Goal: Information Seeking & Learning: Learn about a topic

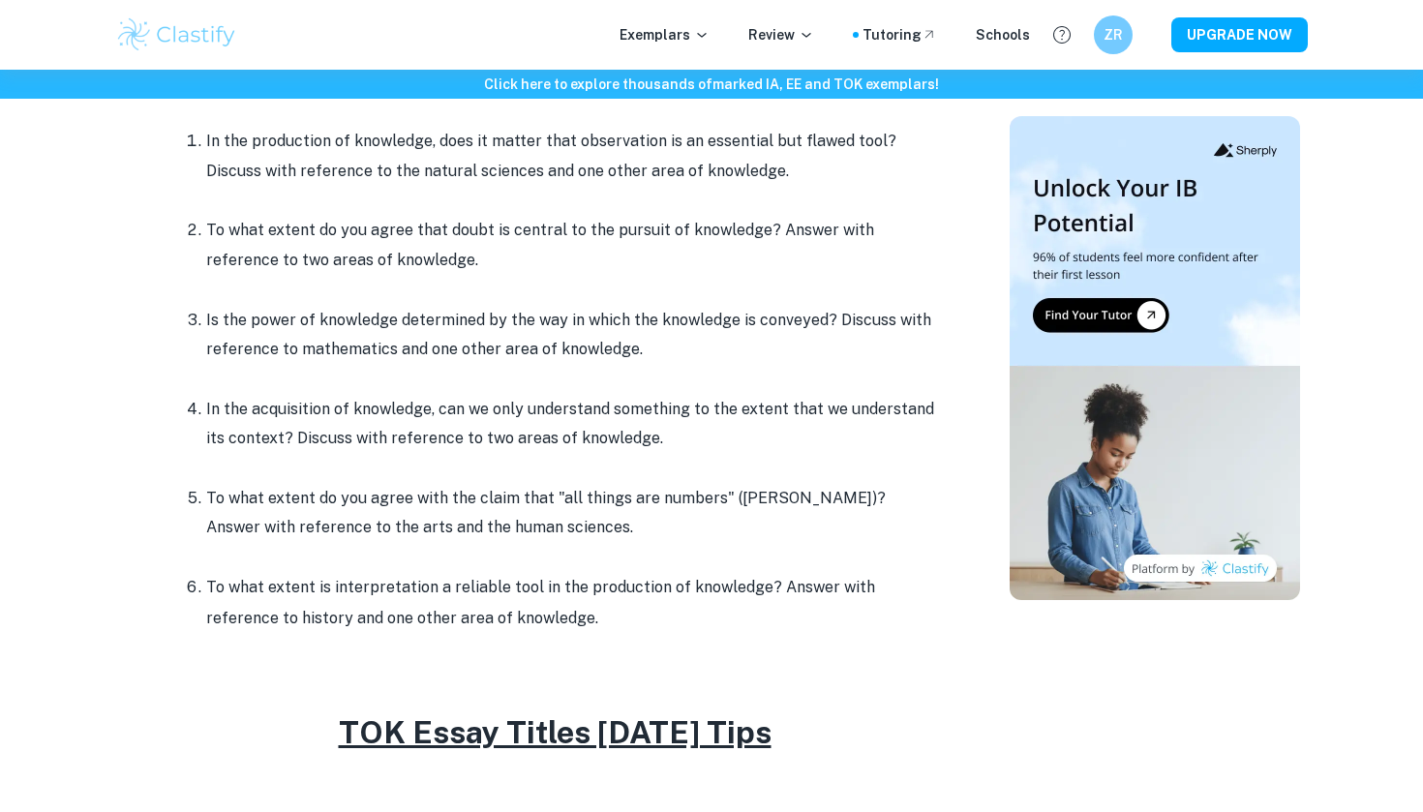
scroll to position [914, 0]
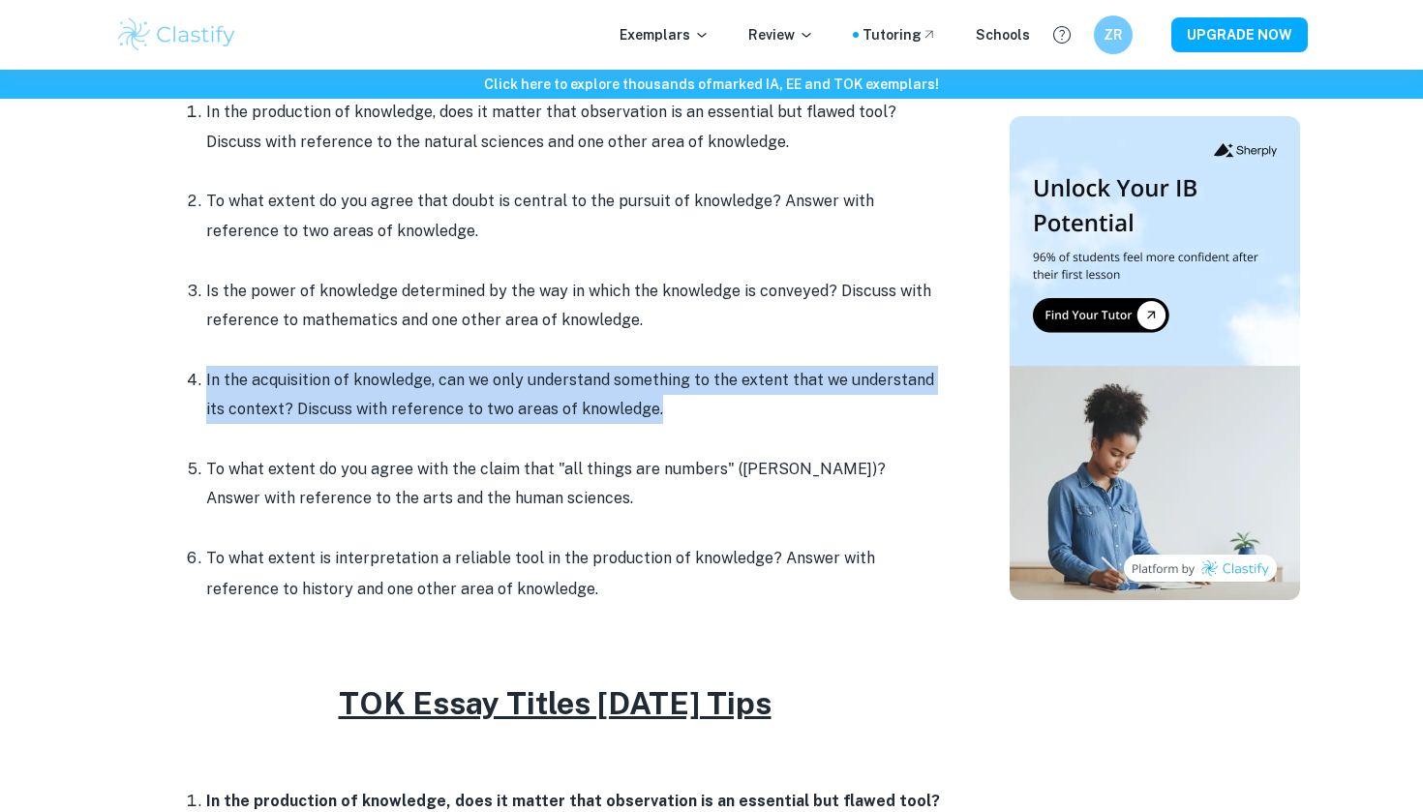
drag, startPoint x: 201, startPoint y: 373, endPoint x: 655, endPoint y: 411, distance: 454.7
click at [655, 412] on ol "In the production of knowledge, does it matter that observation is an essential…" at bounding box center [555, 351] width 775 height 508
copy p "In the acquisition of knowledge, can we only understand something to the extent…"
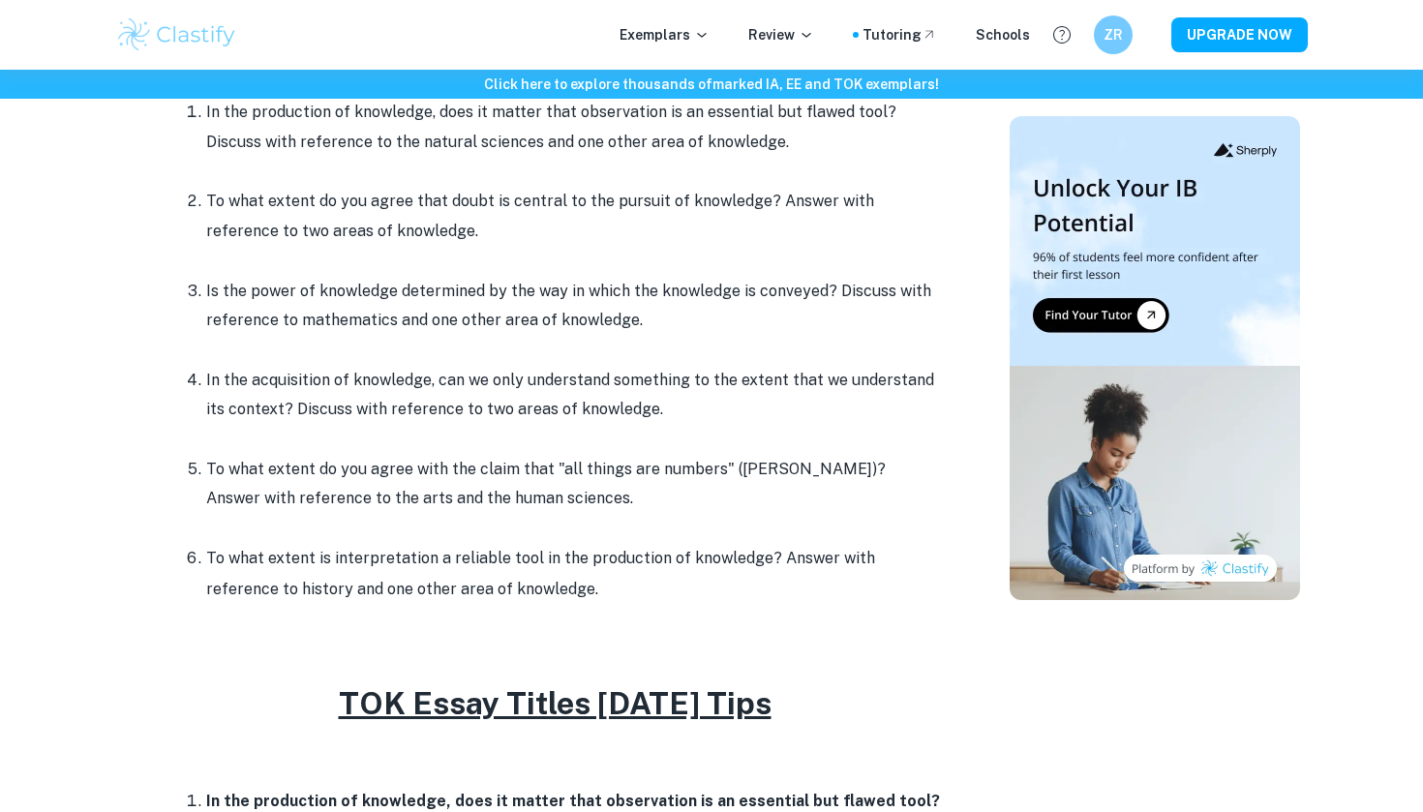
click at [383, 4] on div "Exemplars Review Tutoring Schools ZR UPGRADE NOW" at bounding box center [711, 35] width 1423 height 70
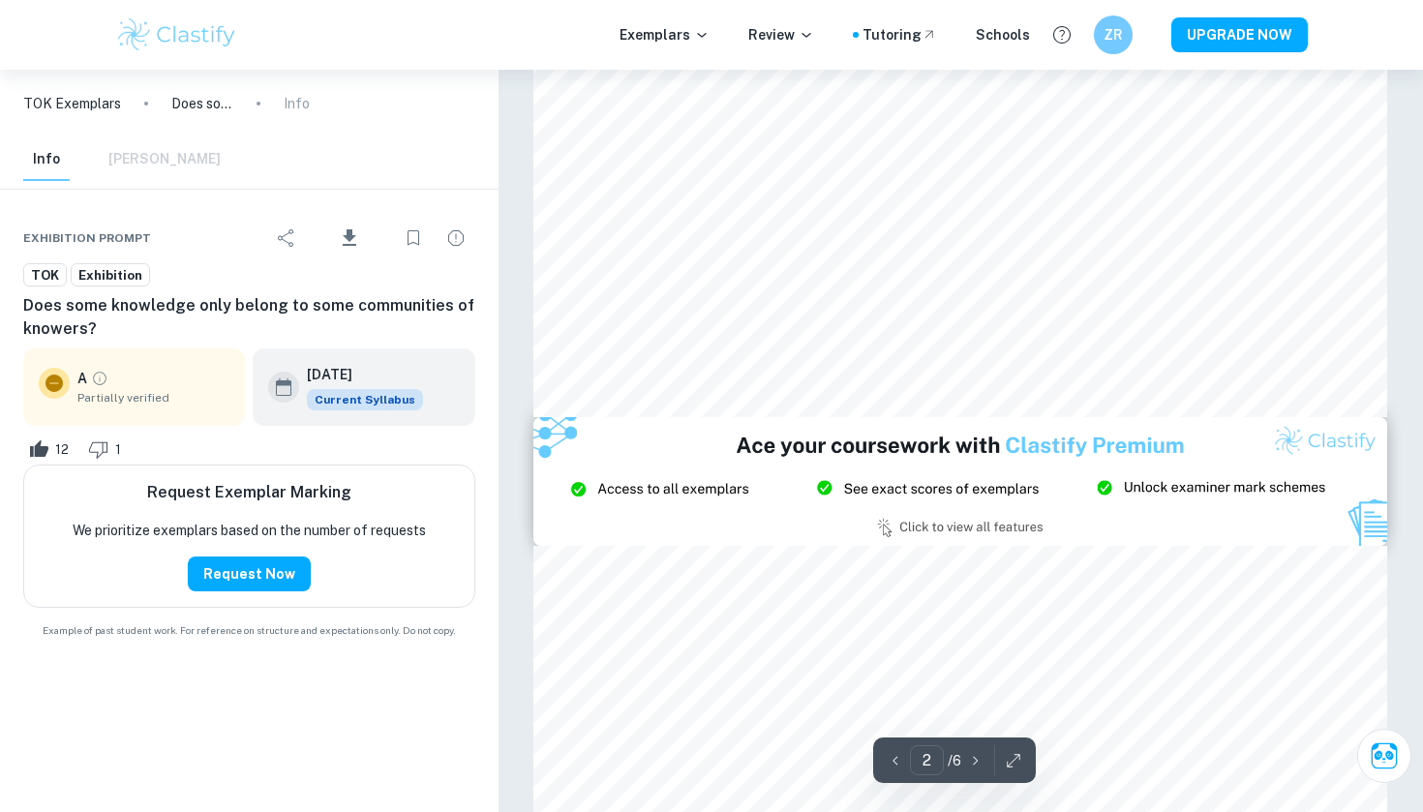
scroll to position [1952, 1]
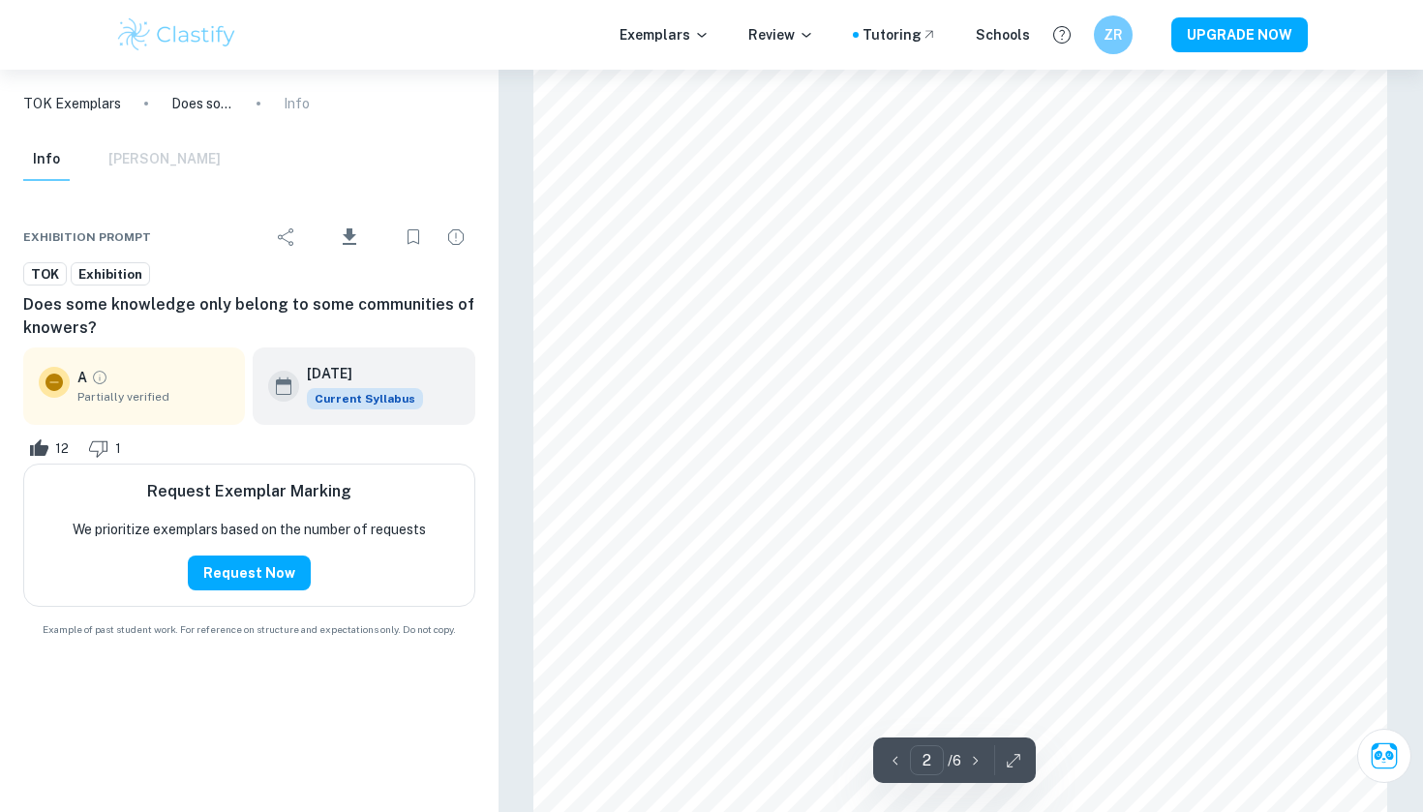
type input "1"
click at [227, 33] on img at bounding box center [176, 34] width 123 height 39
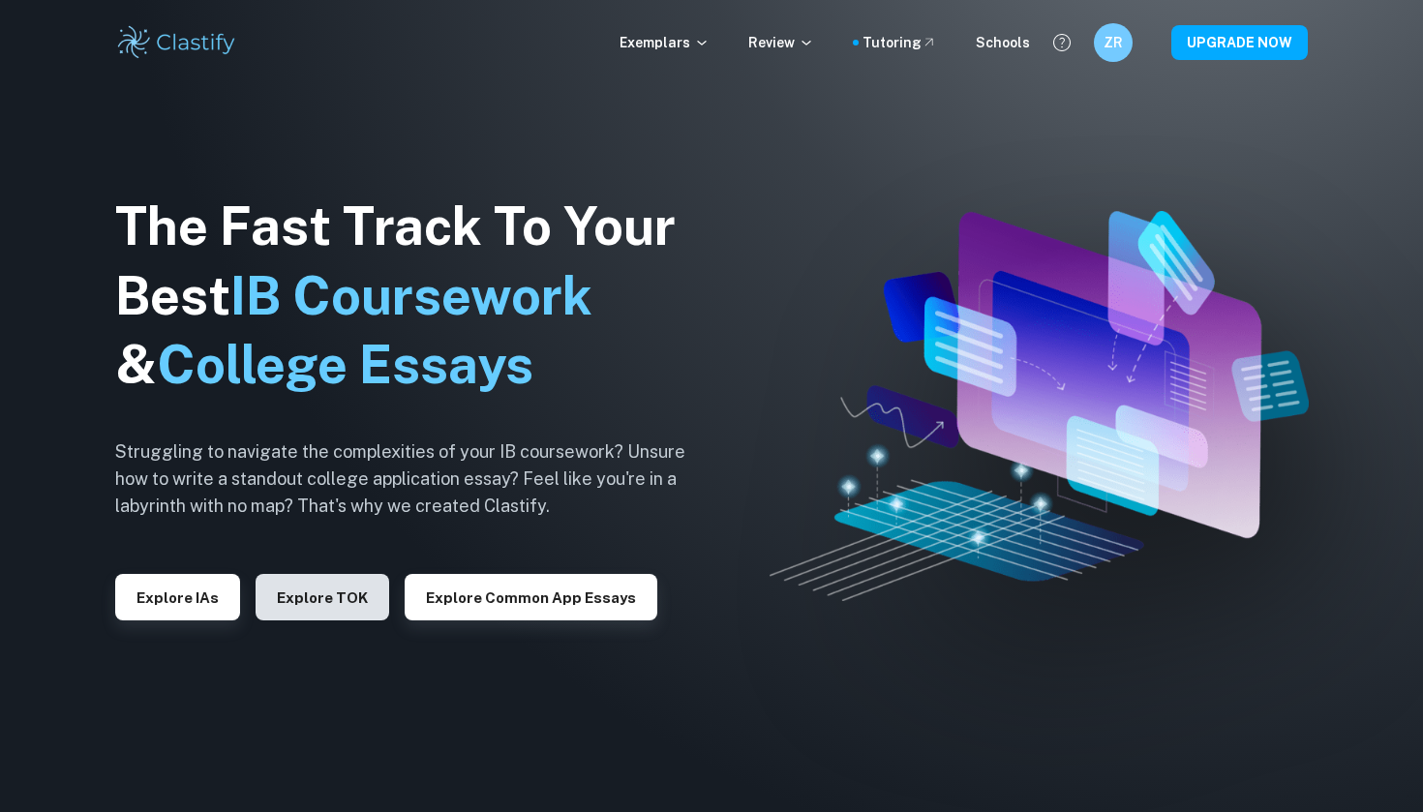
click at [312, 596] on button "Explore TOK" at bounding box center [323, 597] width 134 height 46
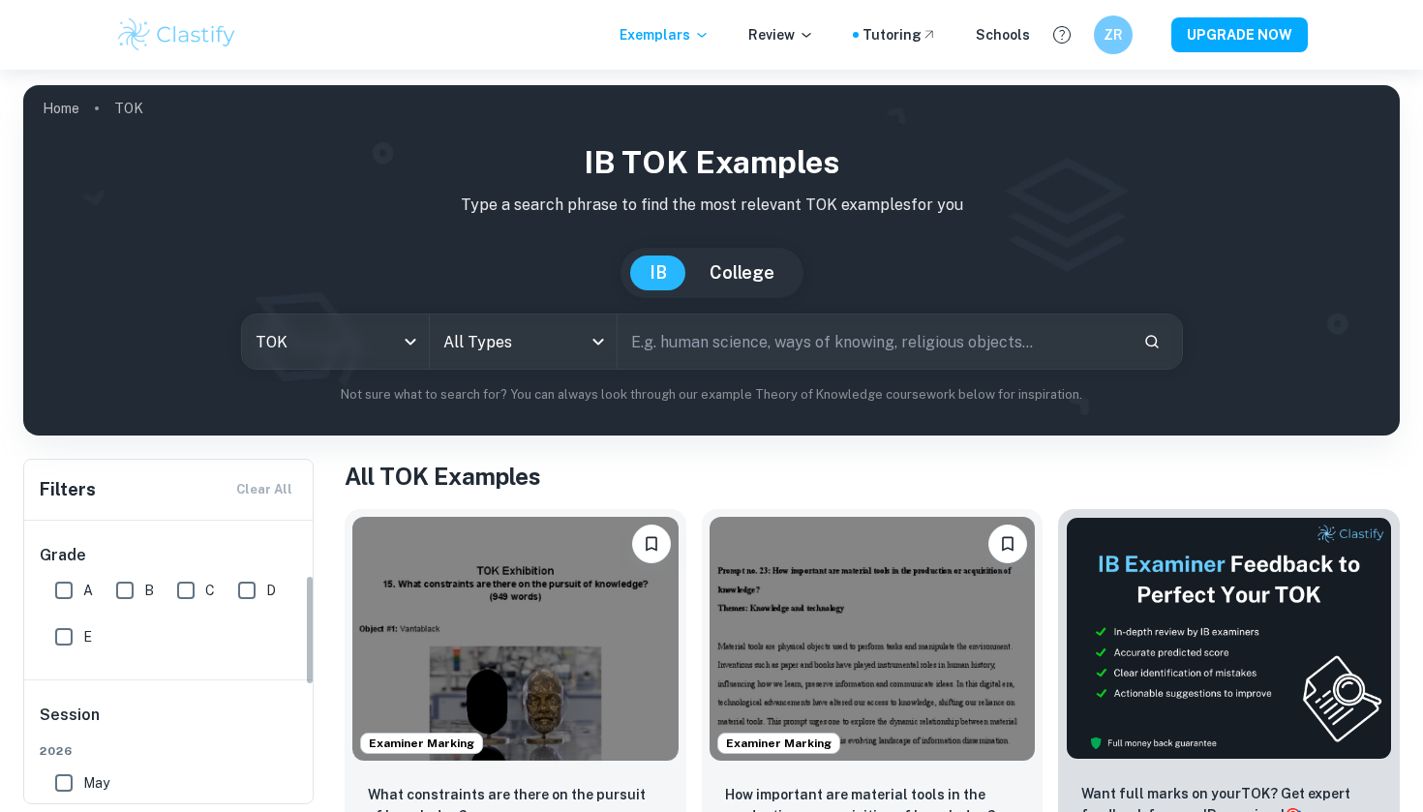
scroll to position [196, 0]
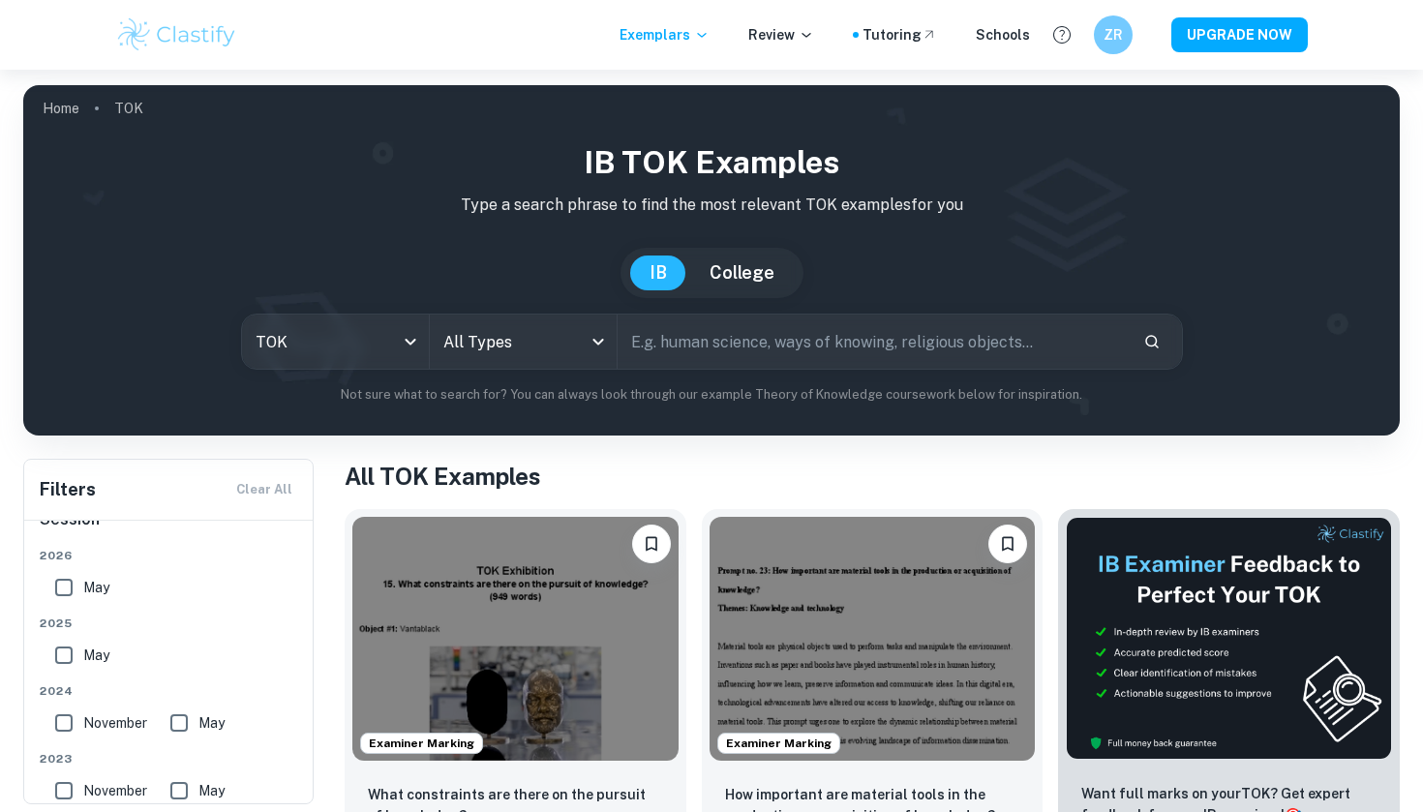
click at [62, 581] on input "May" at bounding box center [64, 587] width 39 height 39
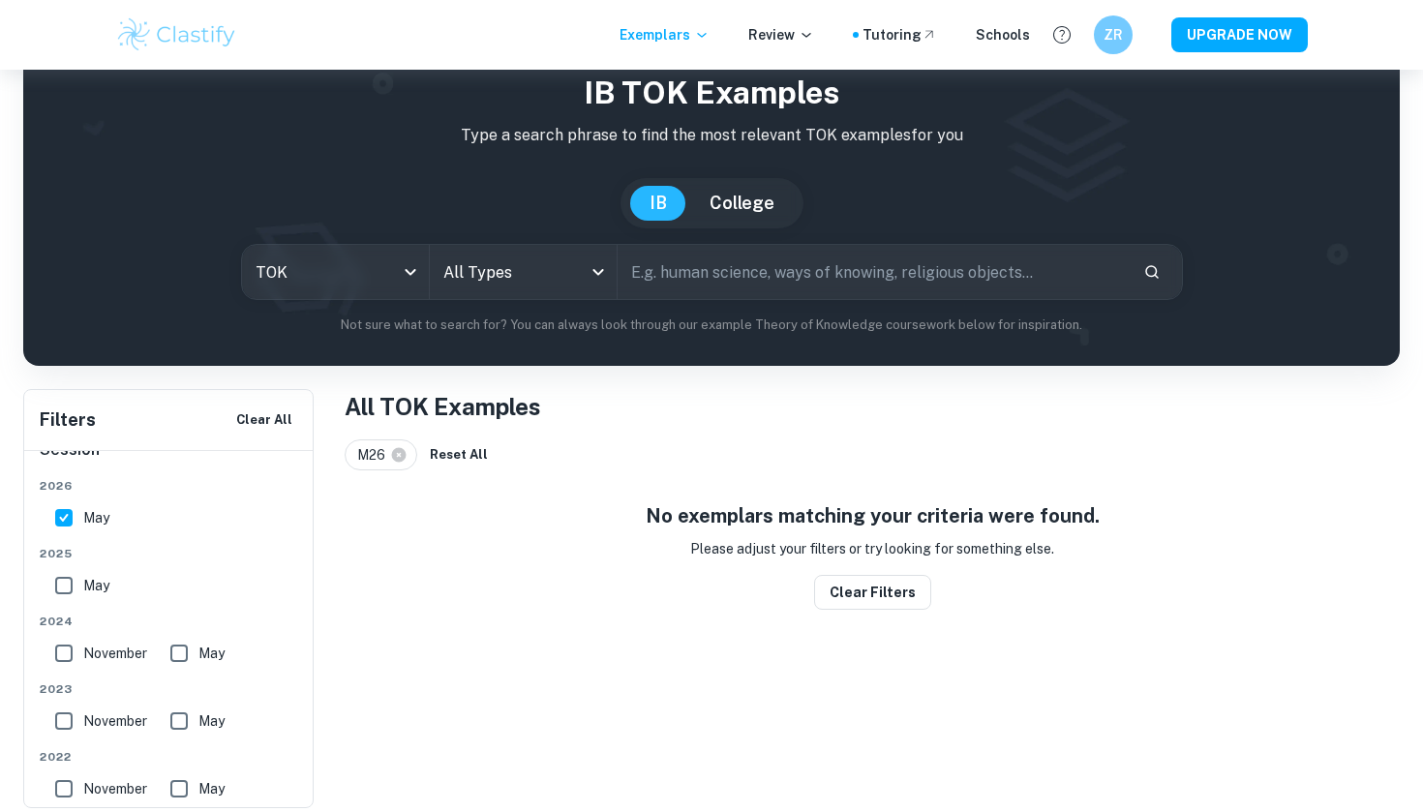
scroll to position [71, 0]
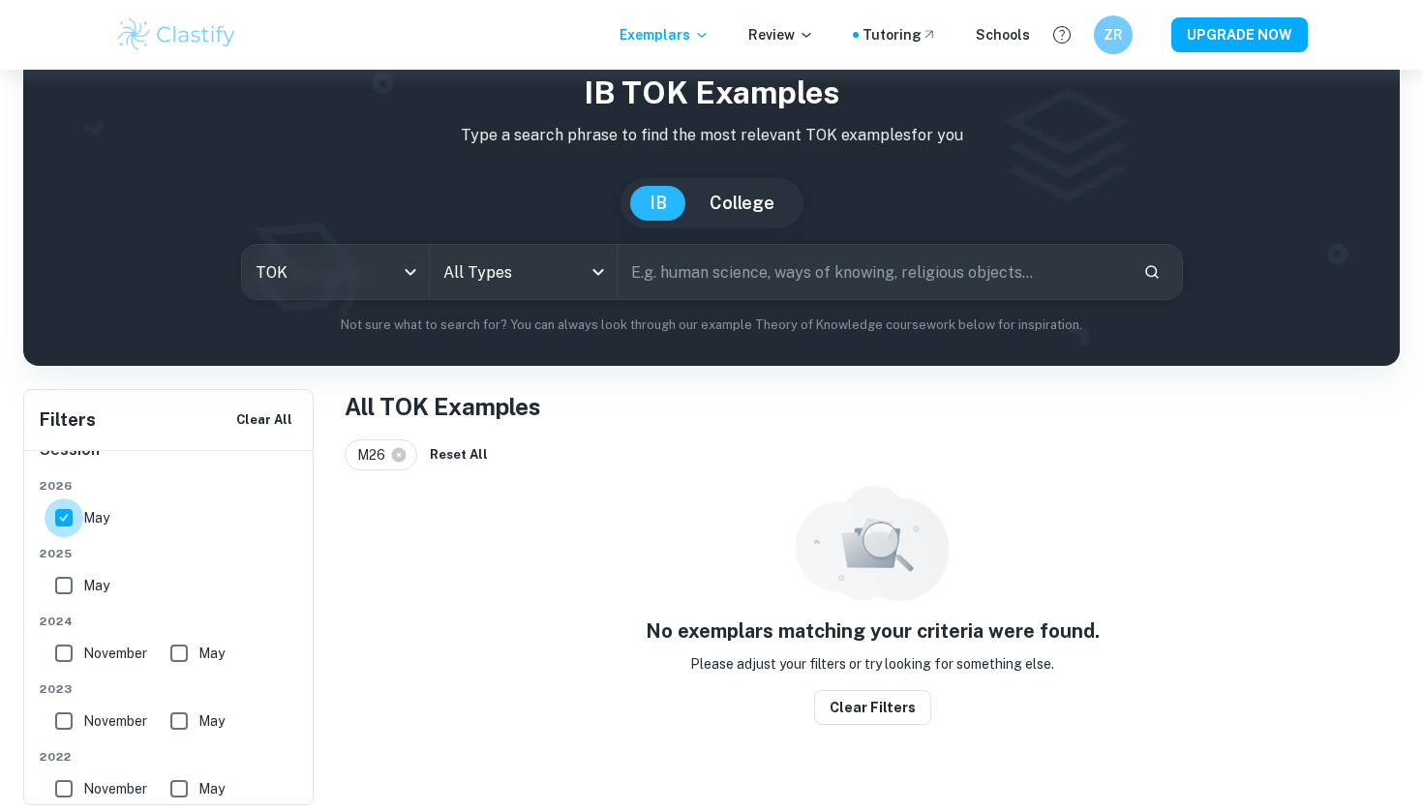
click at [59, 524] on input "May" at bounding box center [64, 518] width 39 height 39
checkbox input "false"
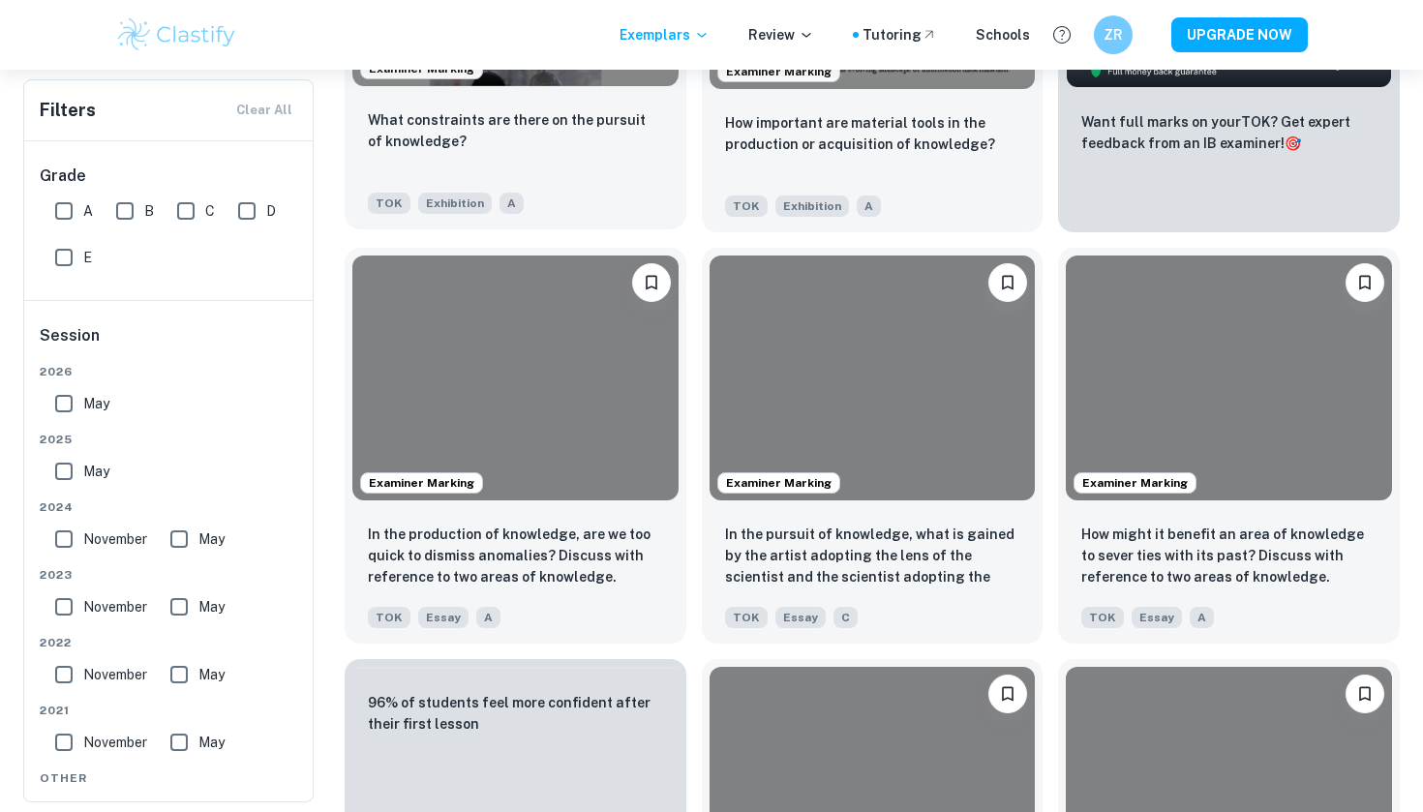
scroll to position [694, 0]
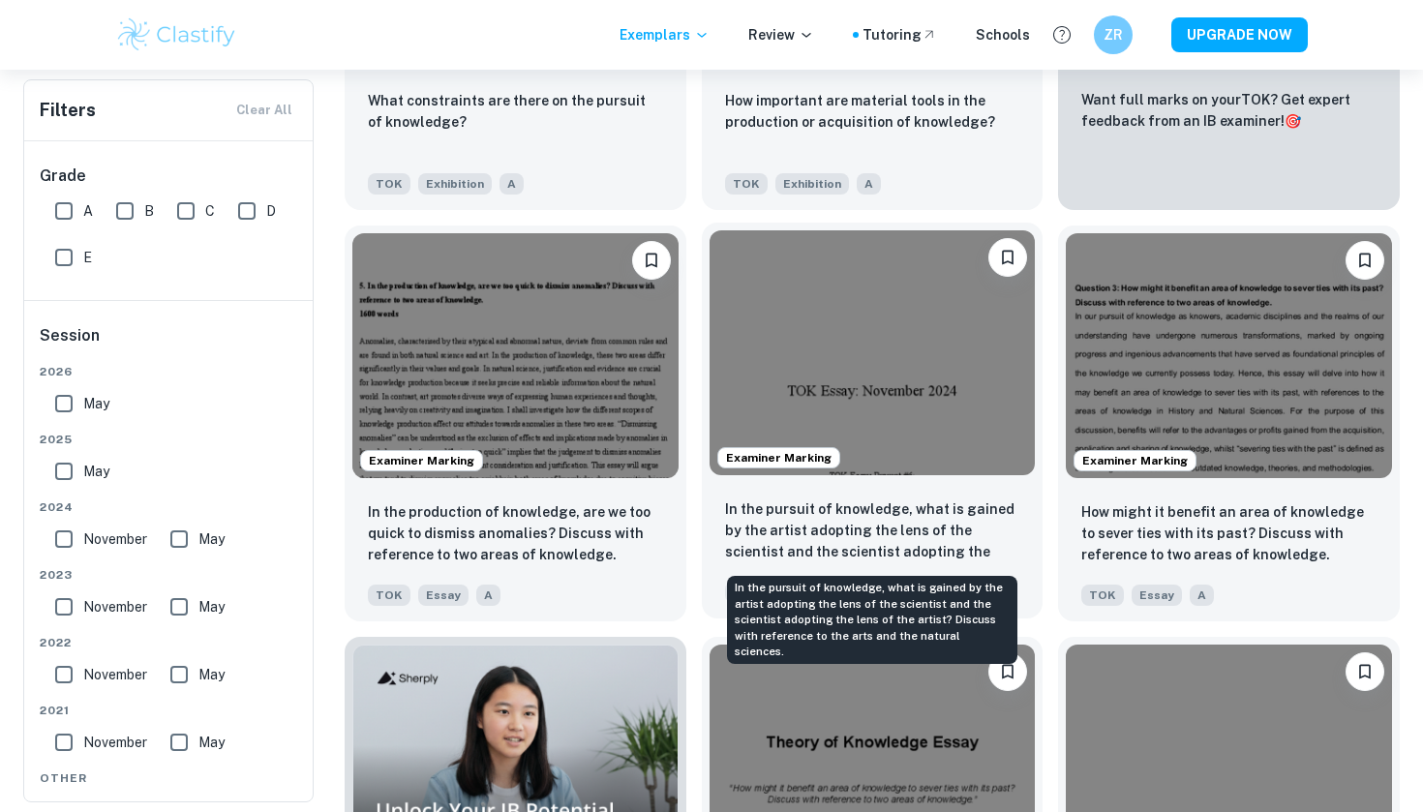
click at [870, 513] on p "In the pursuit of knowledge, what is gained by the artist adopting the lens of …" at bounding box center [872, 532] width 295 height 66
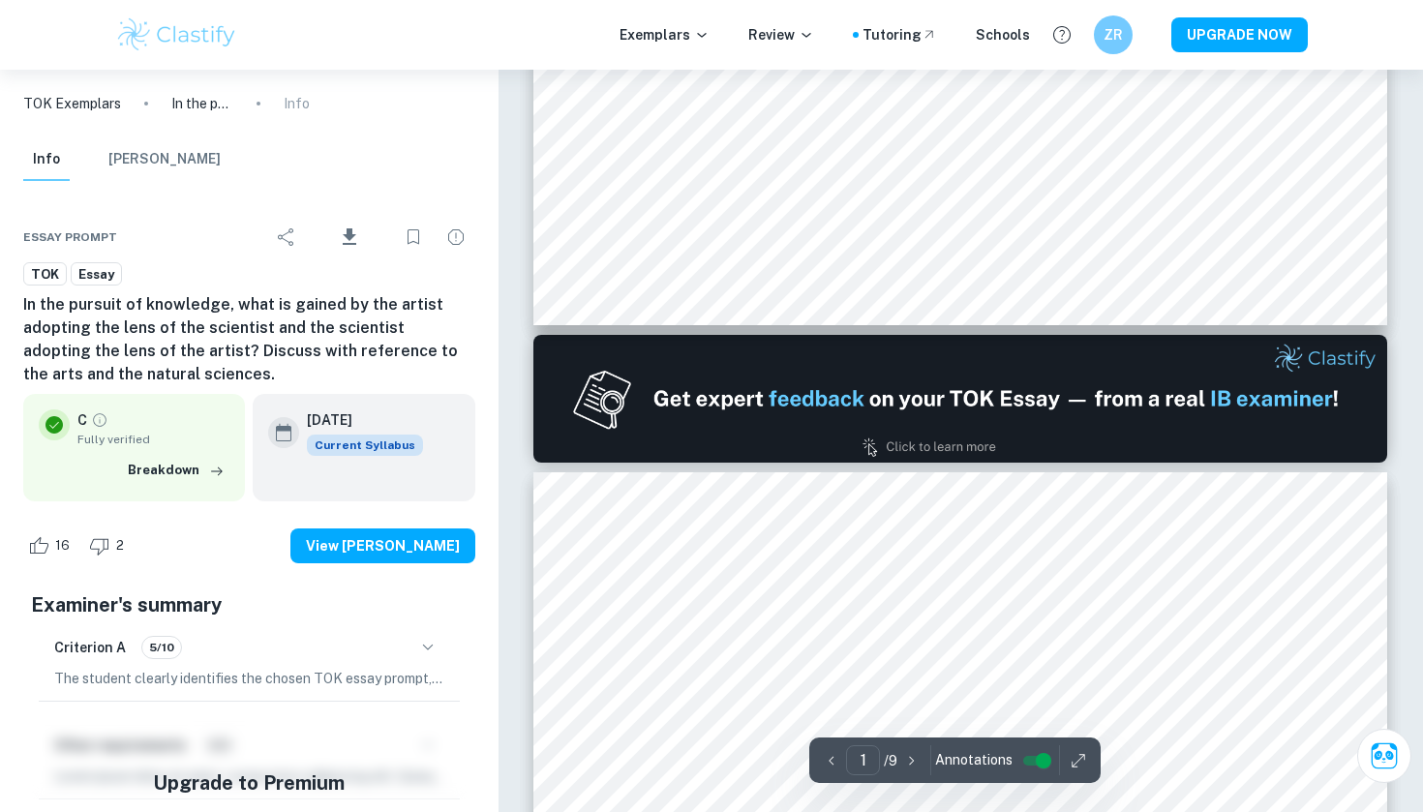
type input "2"
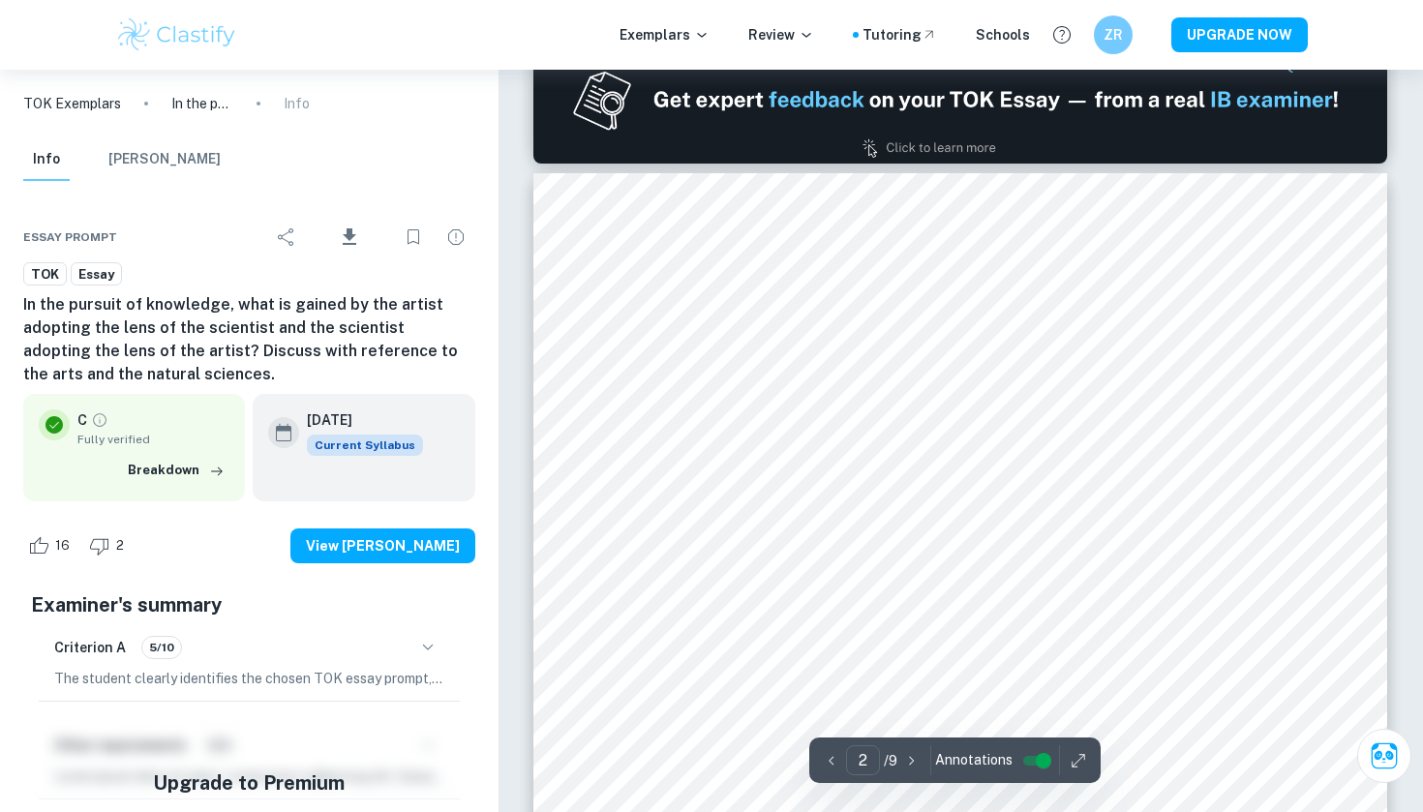
scroll to position [1177, 0]
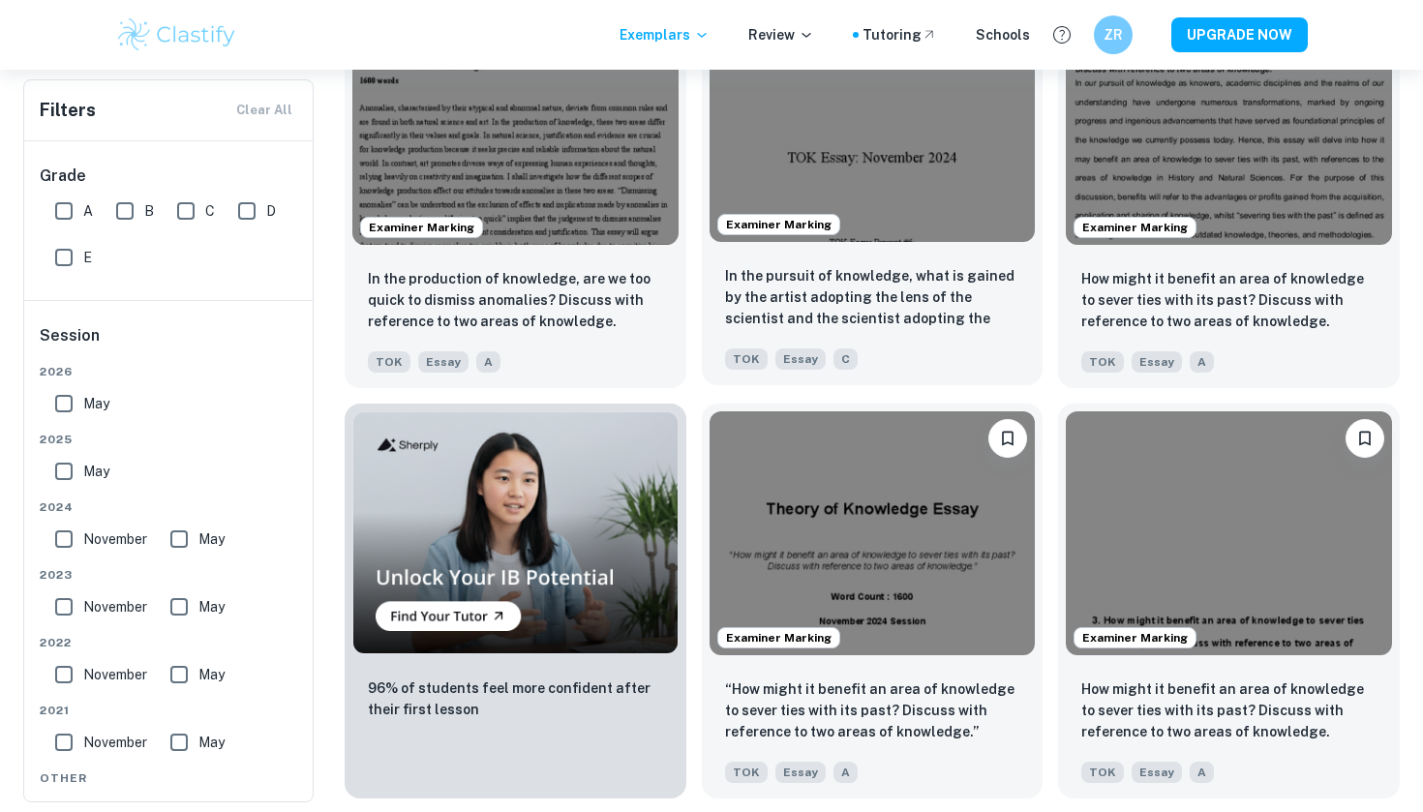
scroll to position [929, 0]
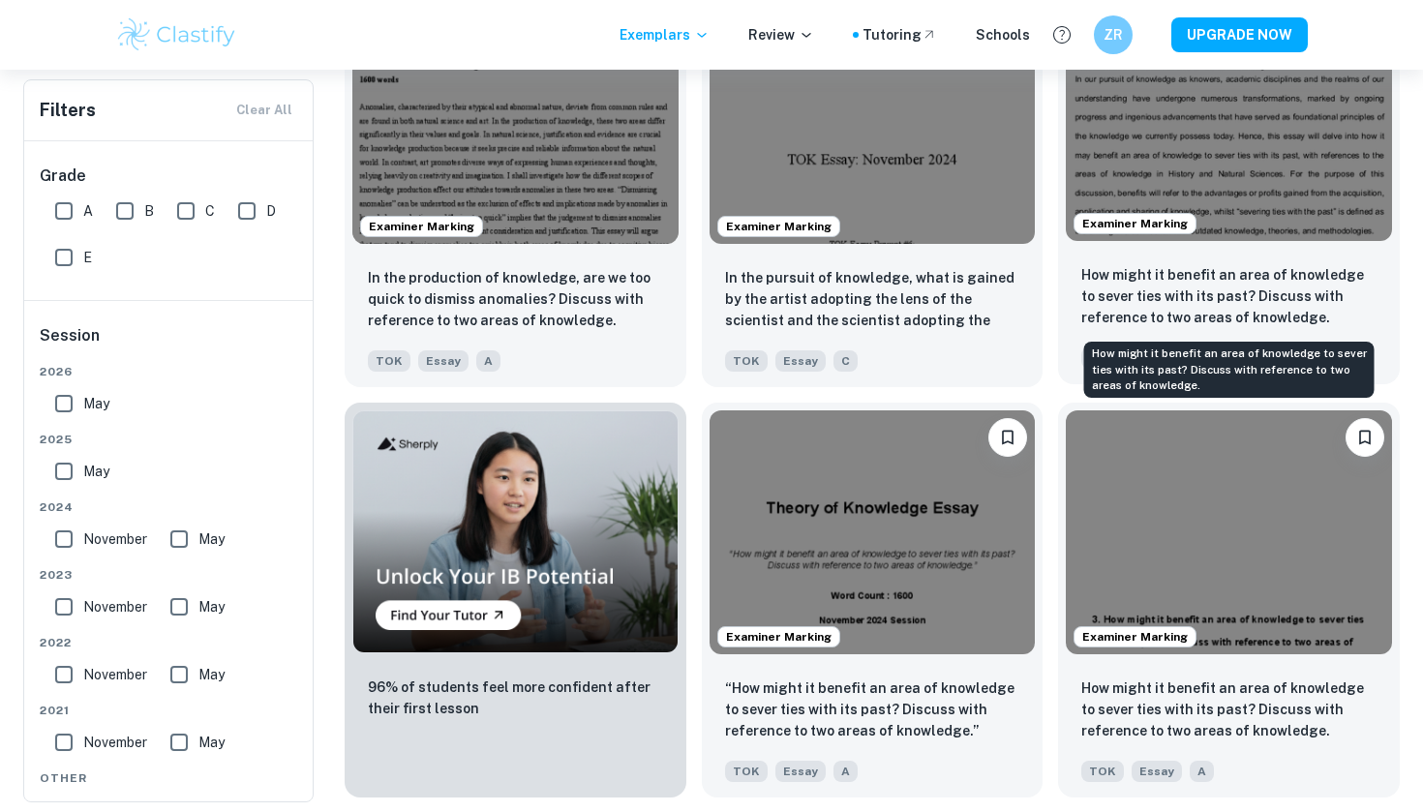
click at [1165, 303] on p "How might it benefit an area of knowledge to sever ties with its past? Discuss …" at bounding box center [1229, 296] width 295 height 64
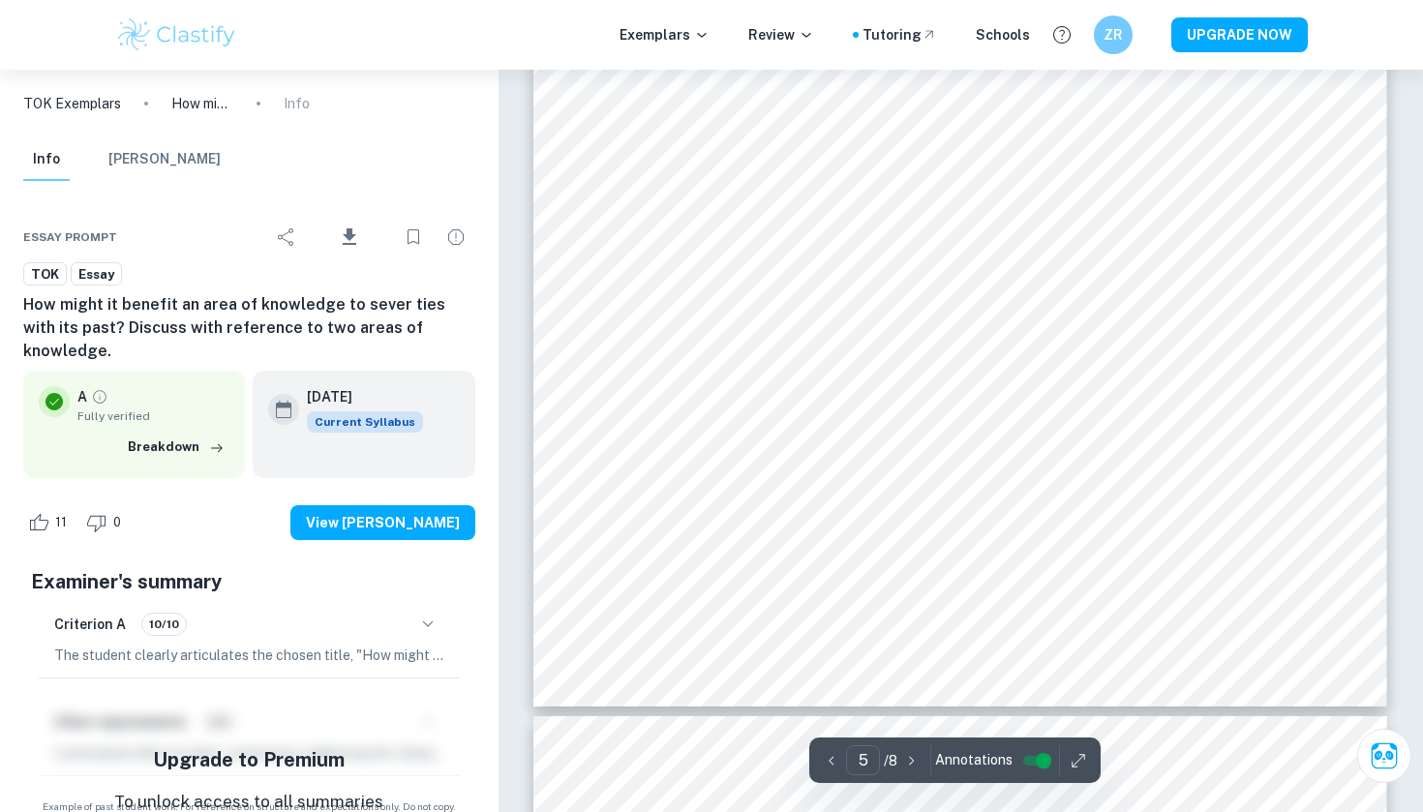
scroll to position [5615, 0]
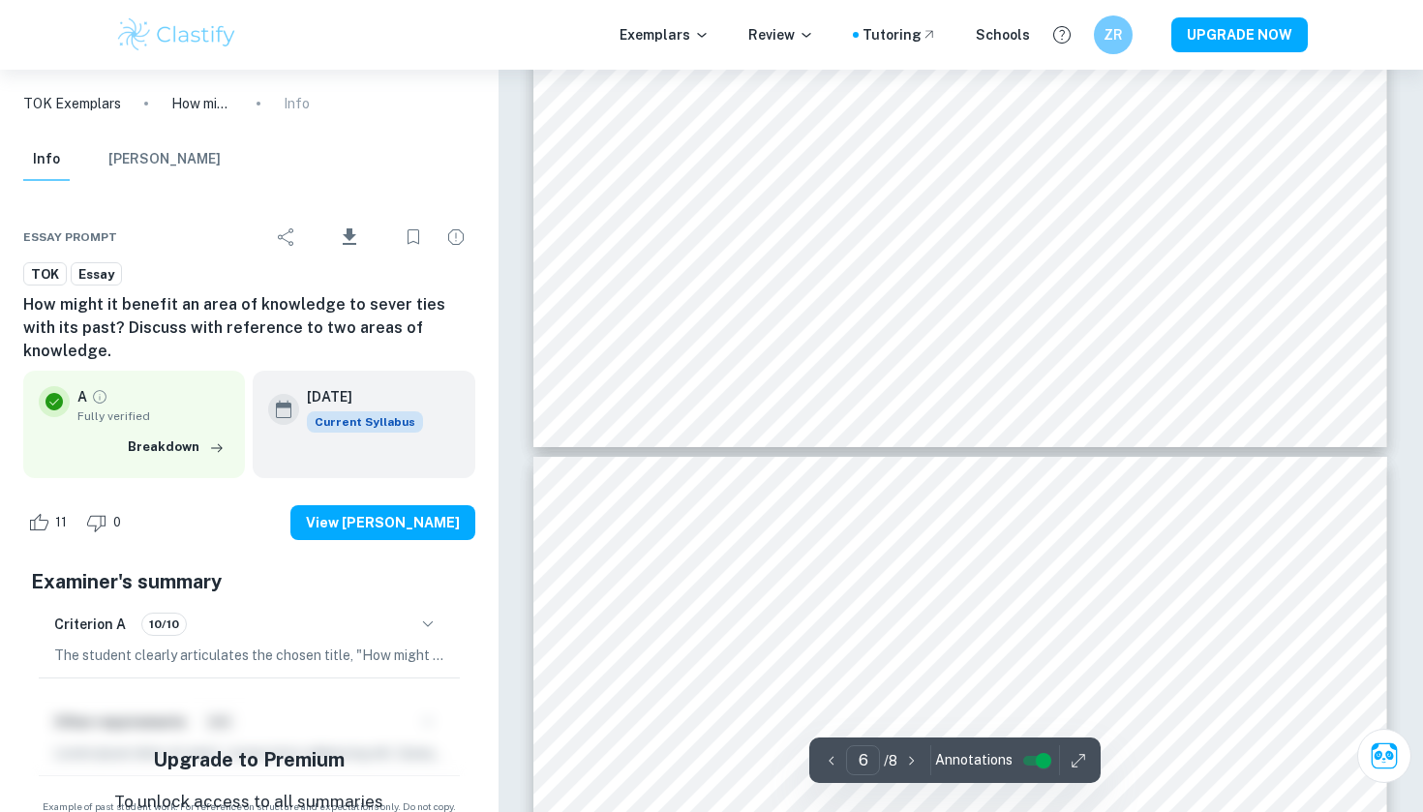
type input "7"
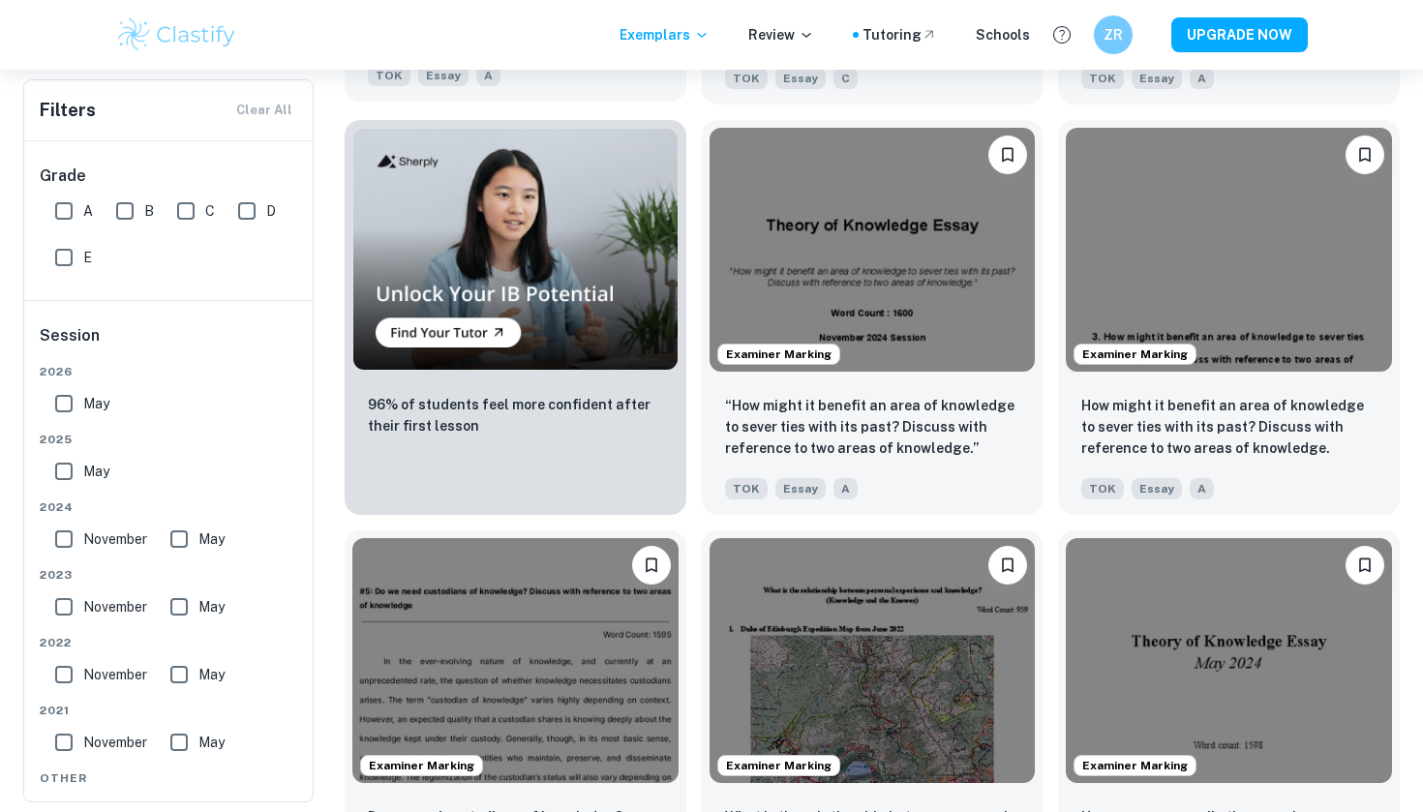
scroll to position [1222, 0]
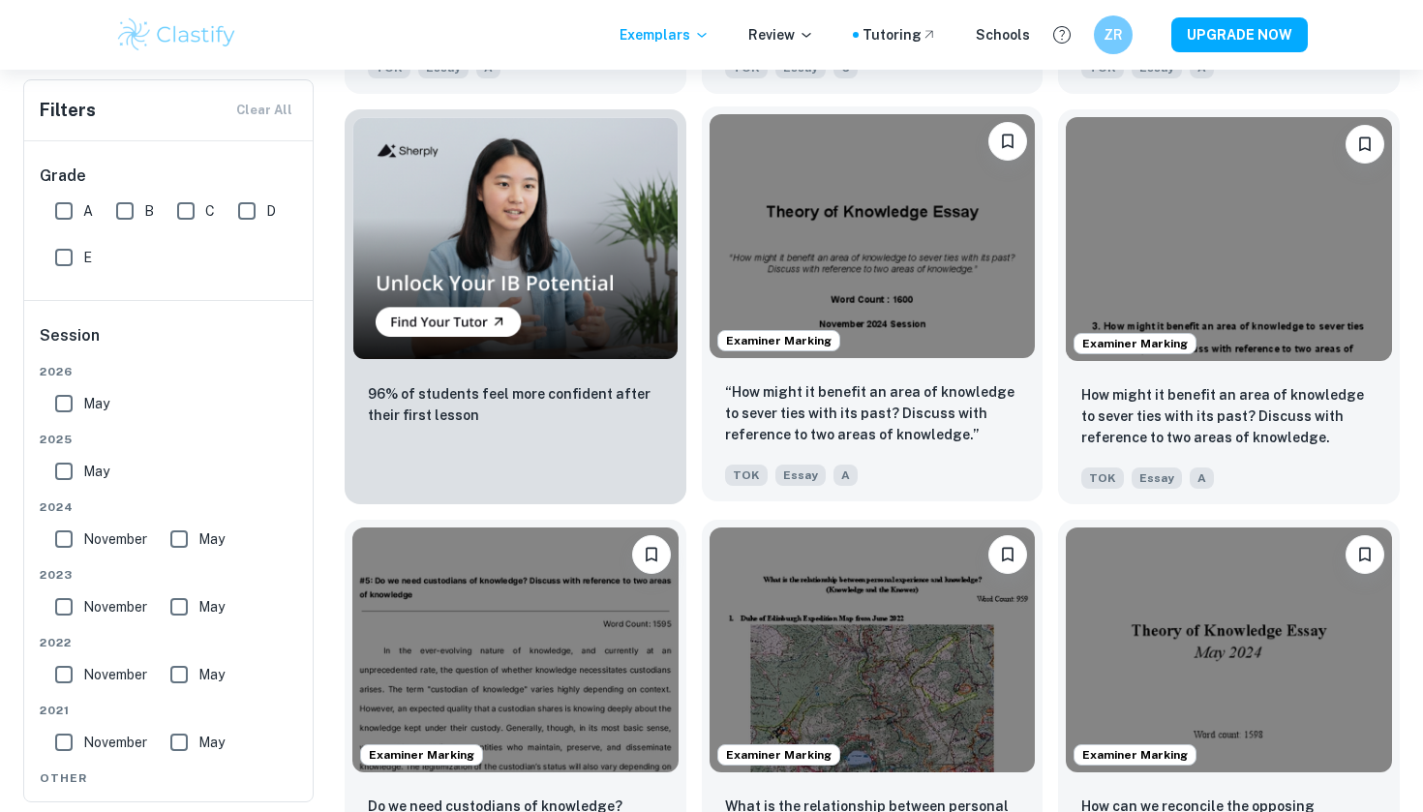
click at [919, 339] on img at bounding box center [873, 236] width 326 height 244
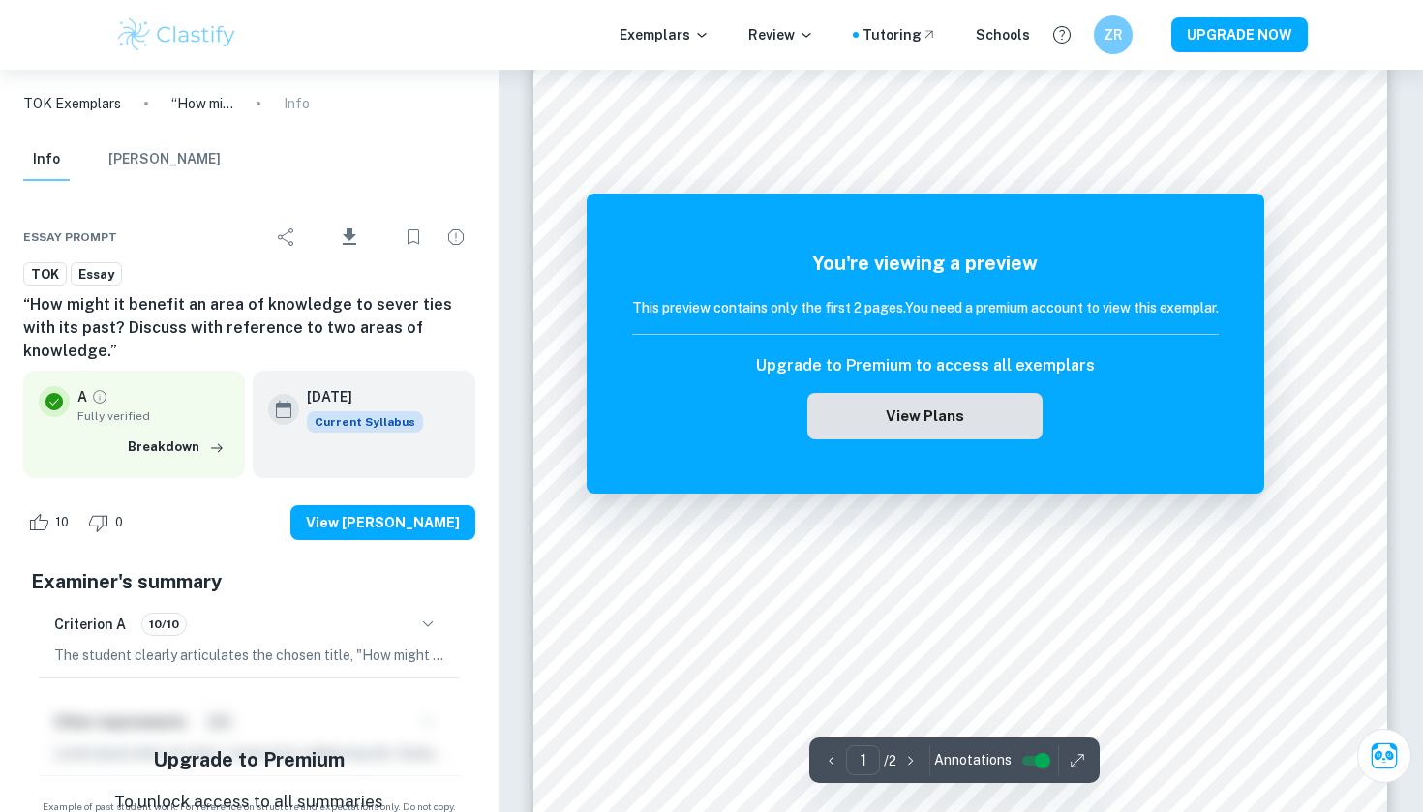
scroll to position [497, 0]
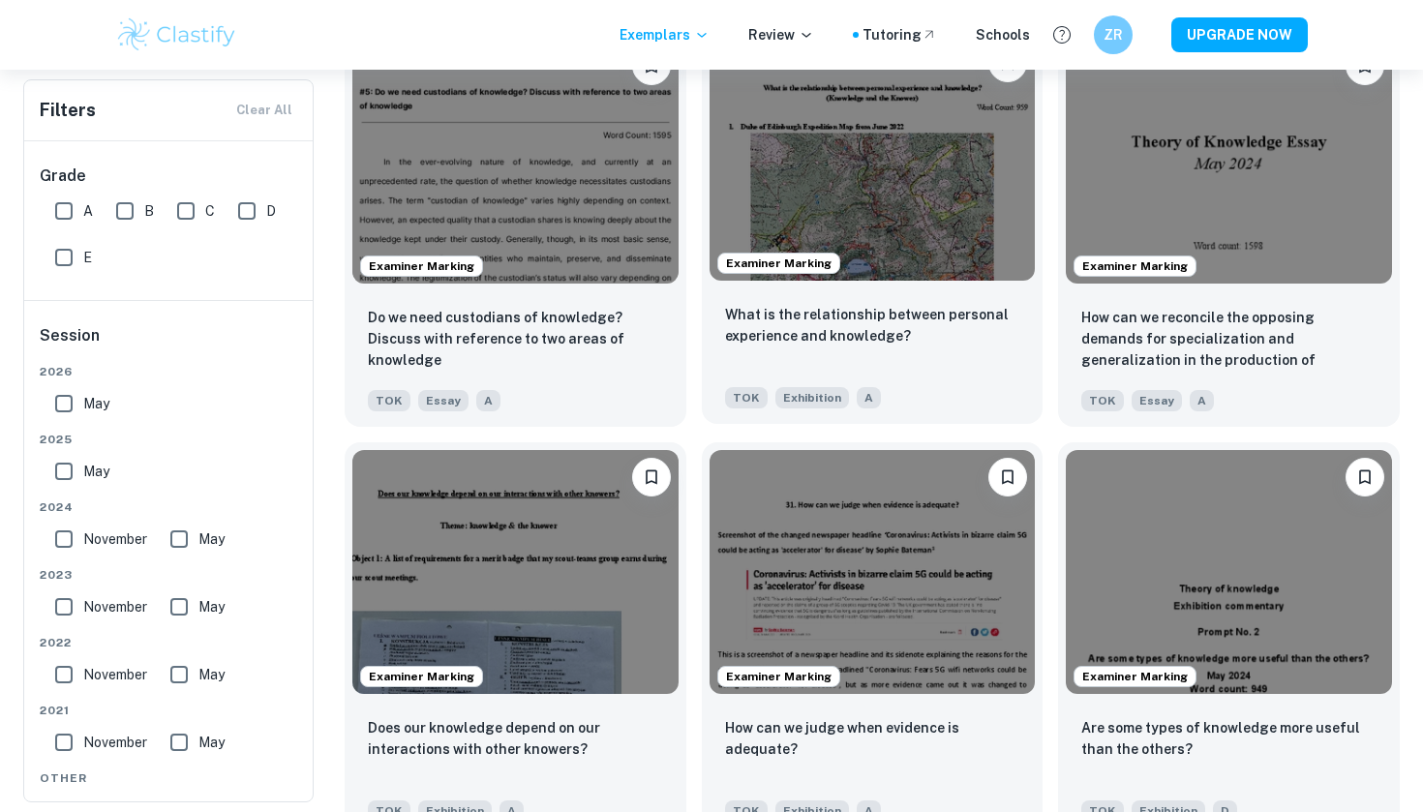
scroll to position [1722, 0]
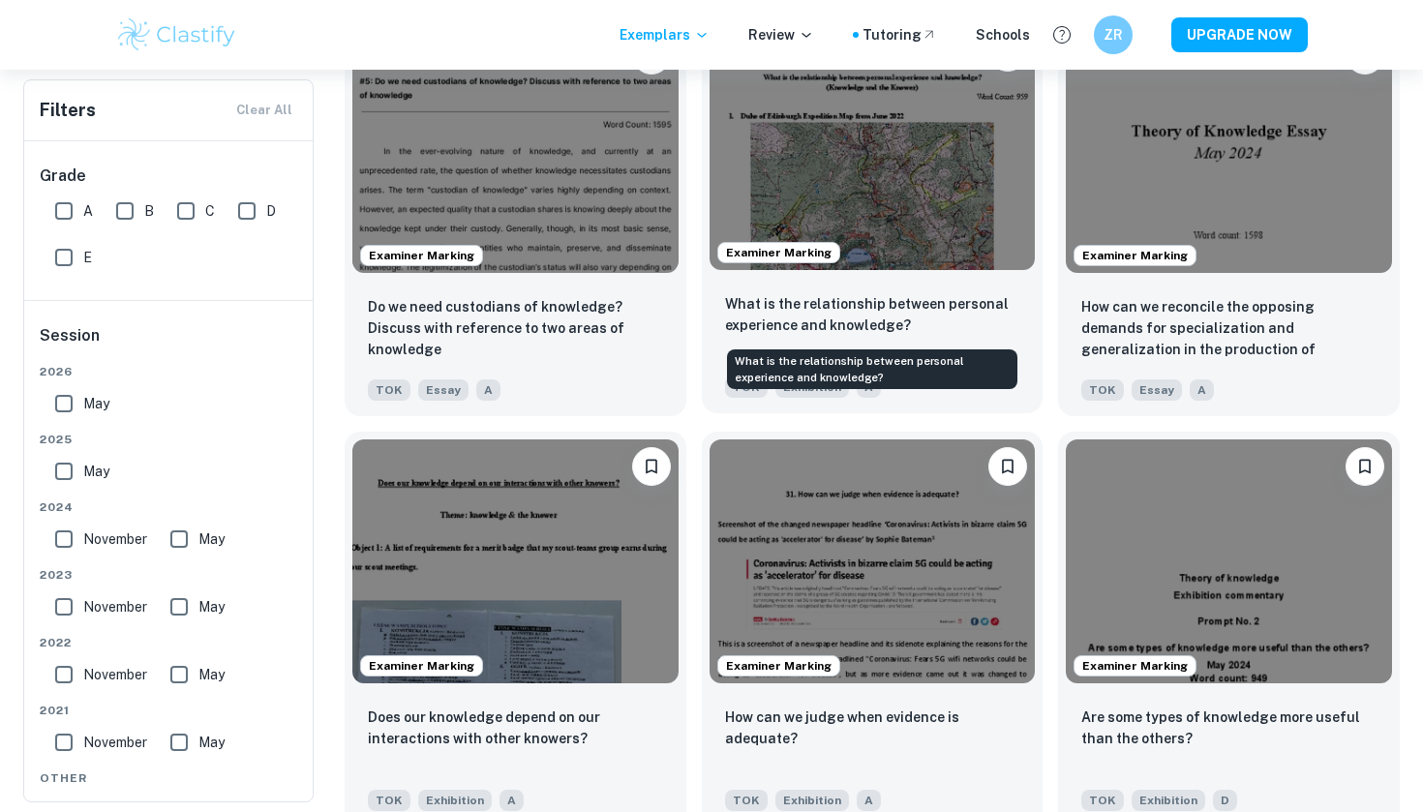
click at [956, 317] on p "What is the relationship between personal experience and knowledge?" at bounding box center [872, 314] width 295 height 43
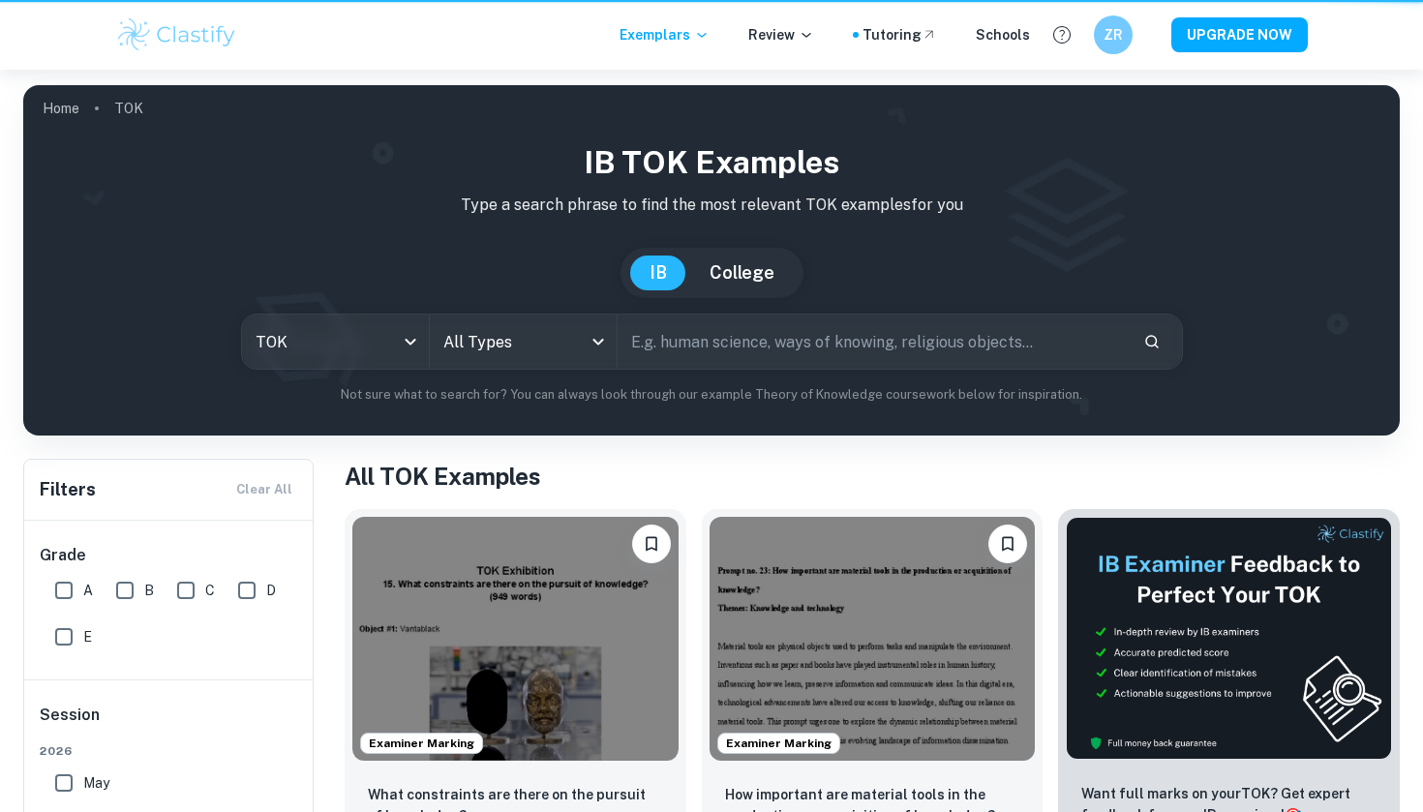
scroll to position [1722, 0]
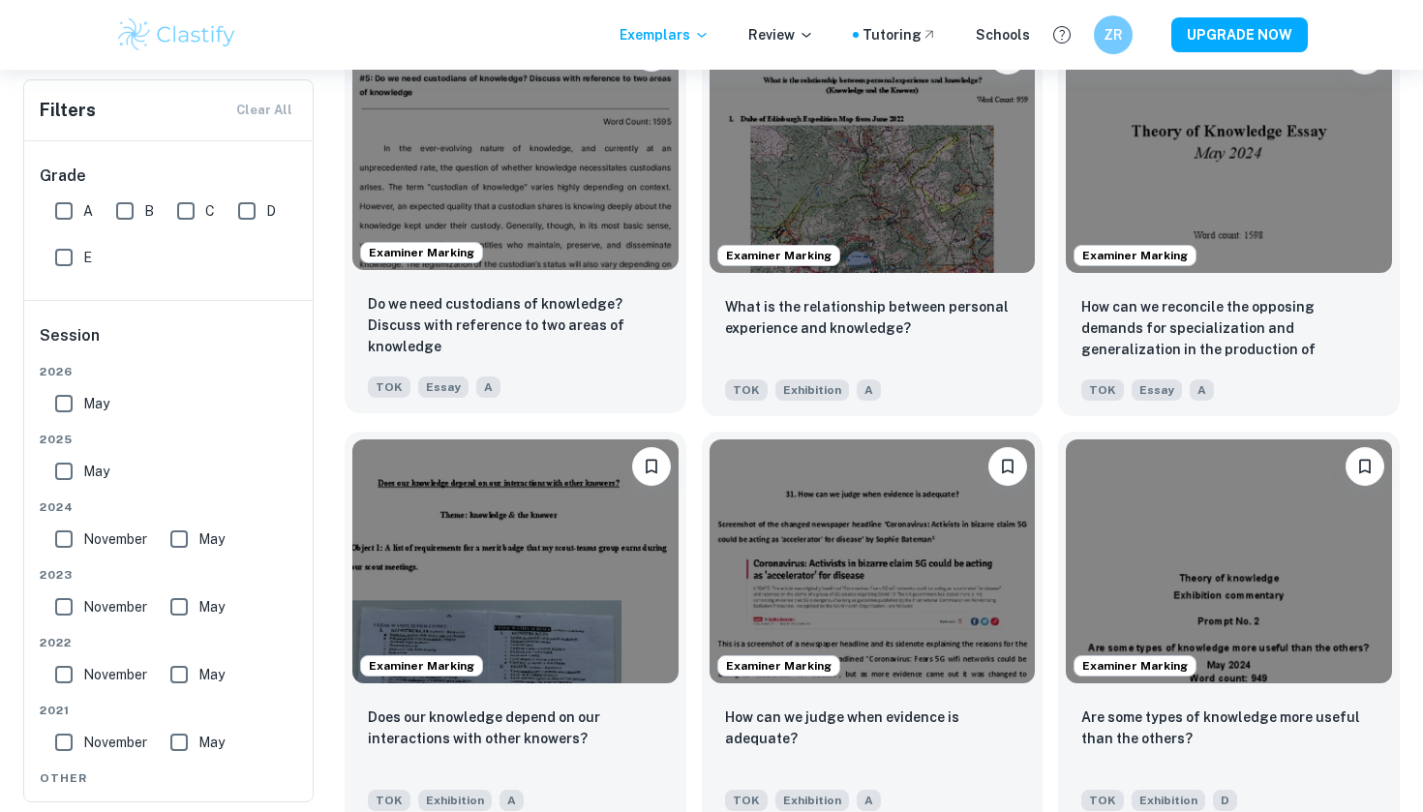
click at [631, 283] on div "Do we need custodians of knowledge? Discuss with reference to two areas of know…" at bounding box center [516, 346] width 342 height 136
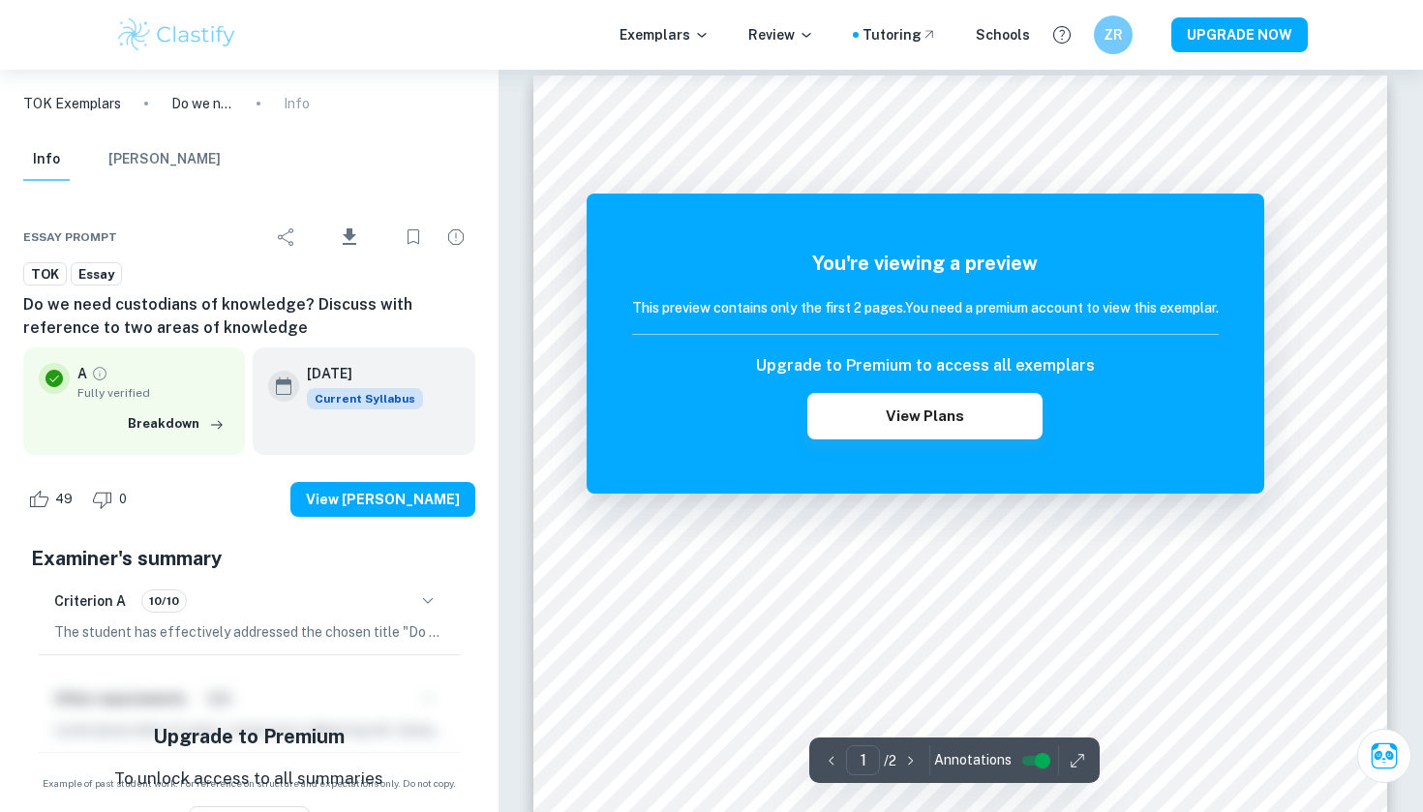
scroll to position [19, 0]
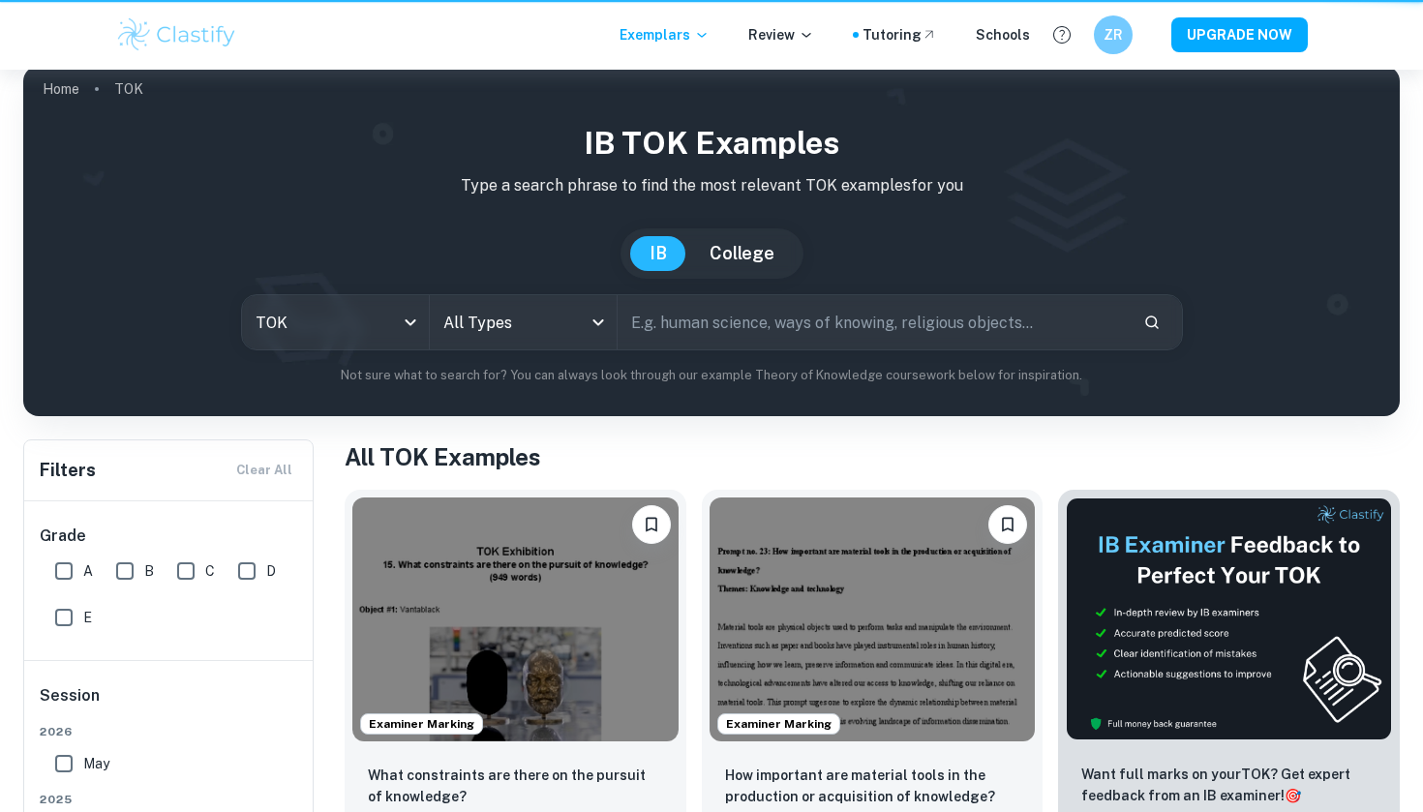
scroll to position [1722, 0]
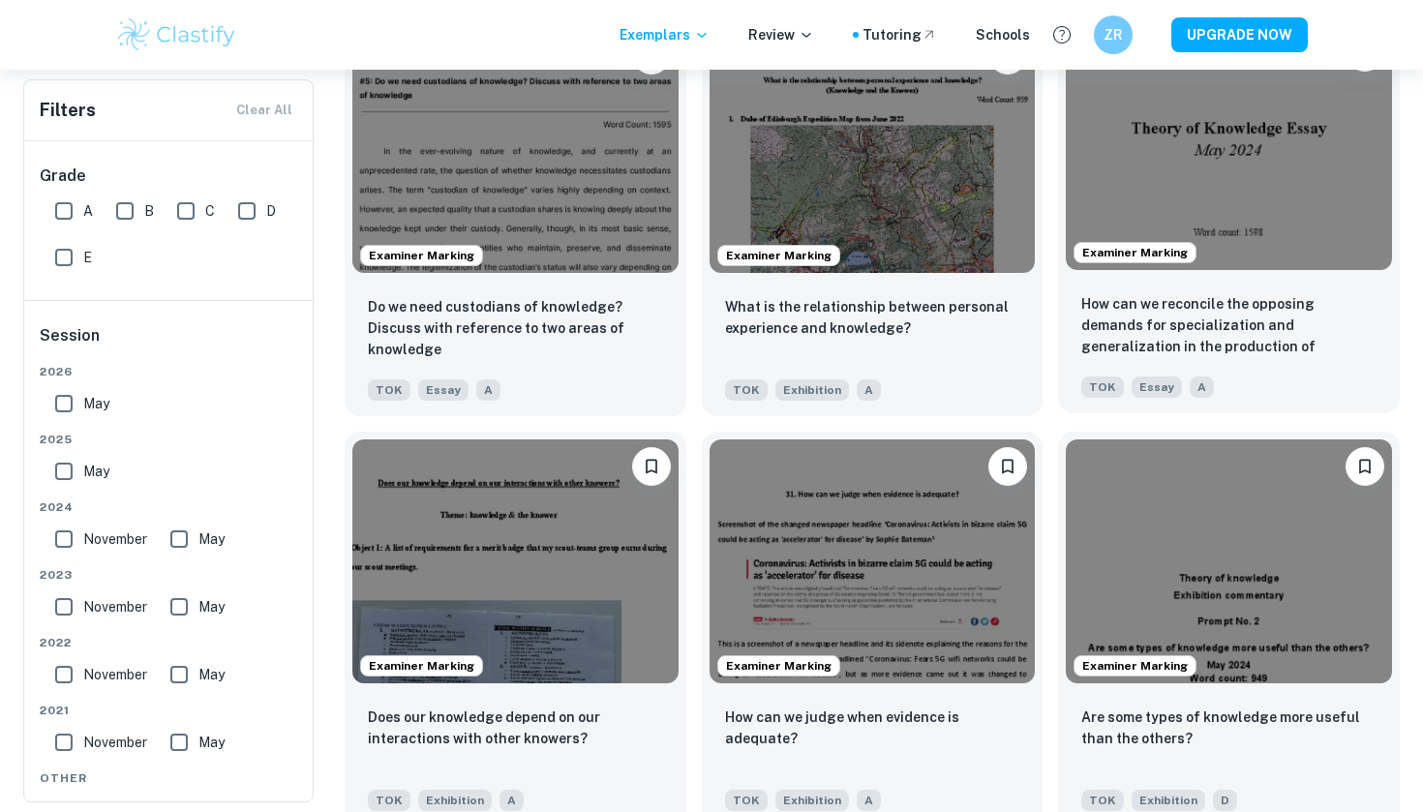
click at [1265, 368] on div "TOK Essay A" at bounding box center [1221, 382] width 295 height 31
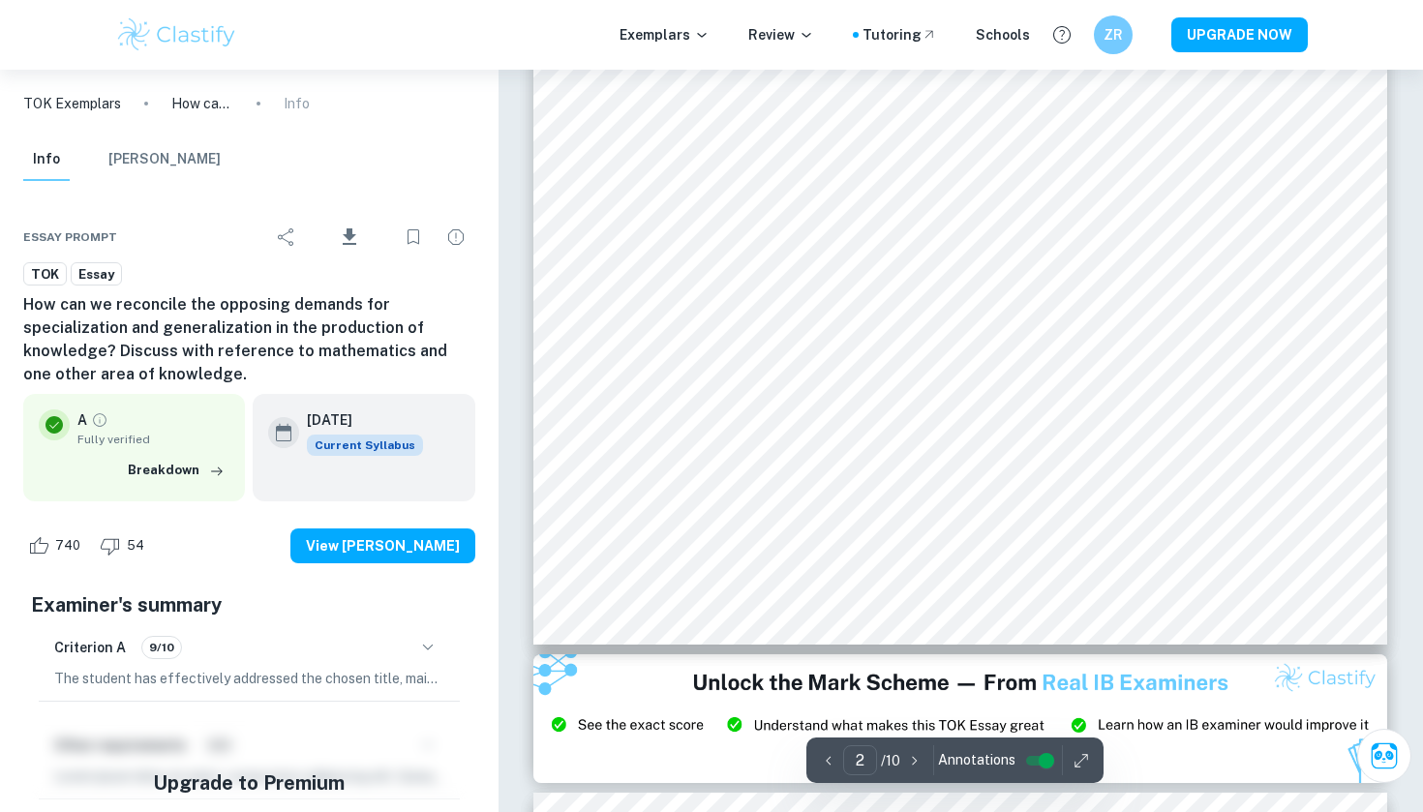
scroll to position [2007, 0]
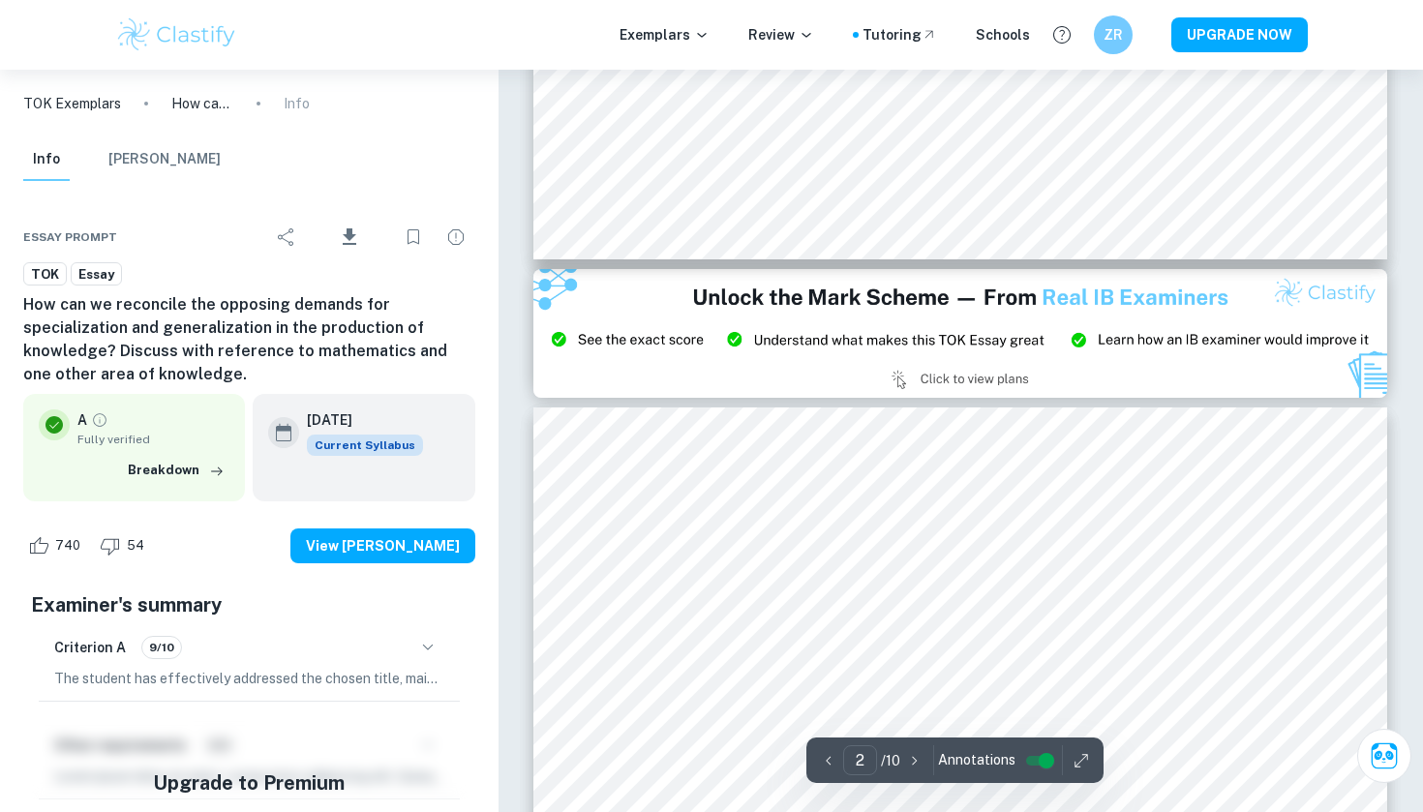
type input "3"
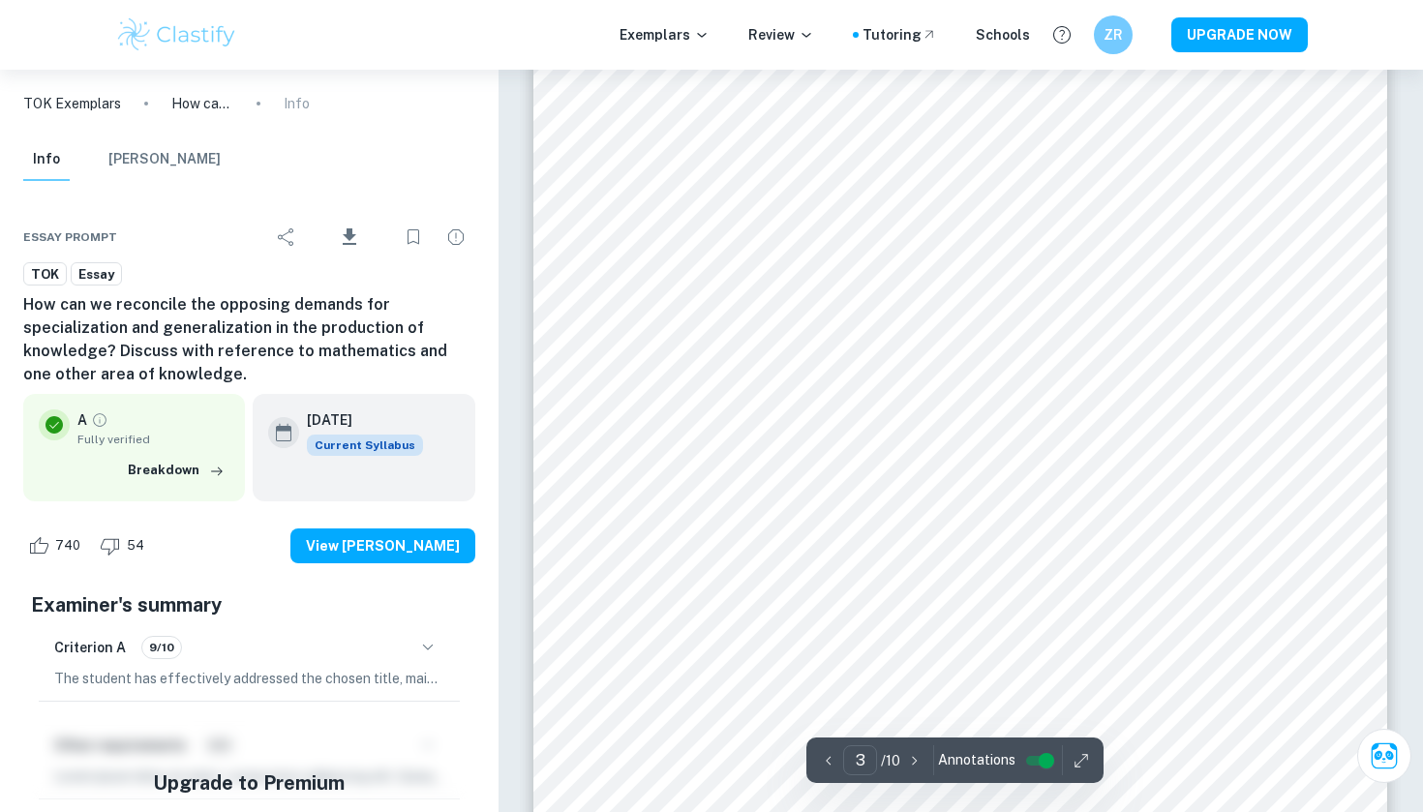
scroll to position [3061, 0]
